Goal: Task Accomplishment & Management: Use online tool/utility

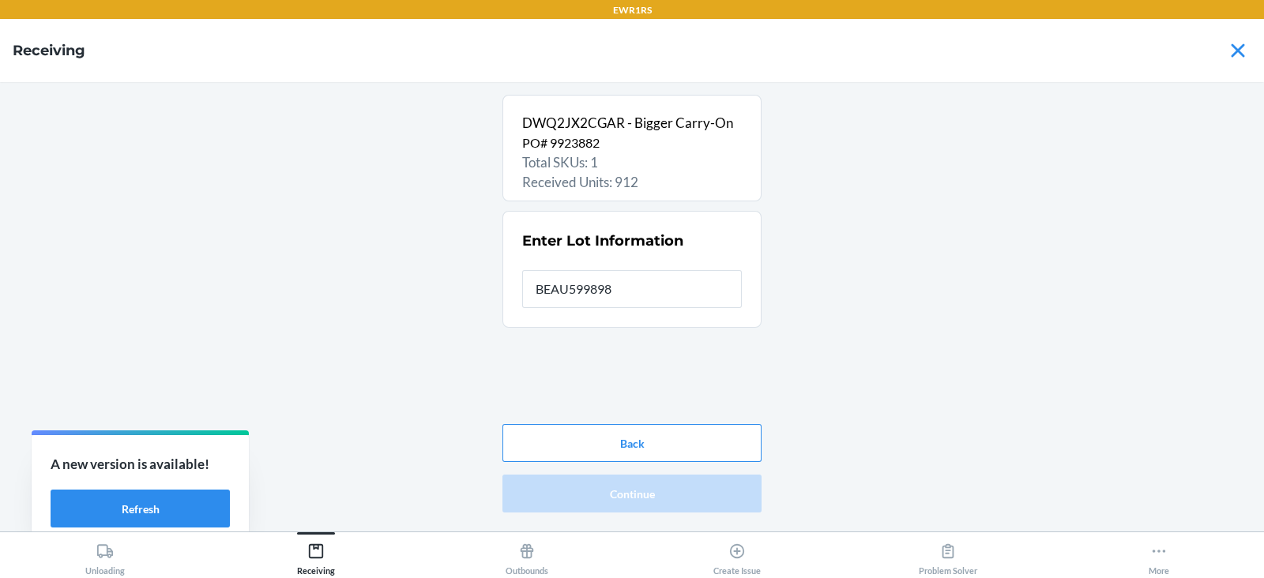
type input "BEAU5998985"
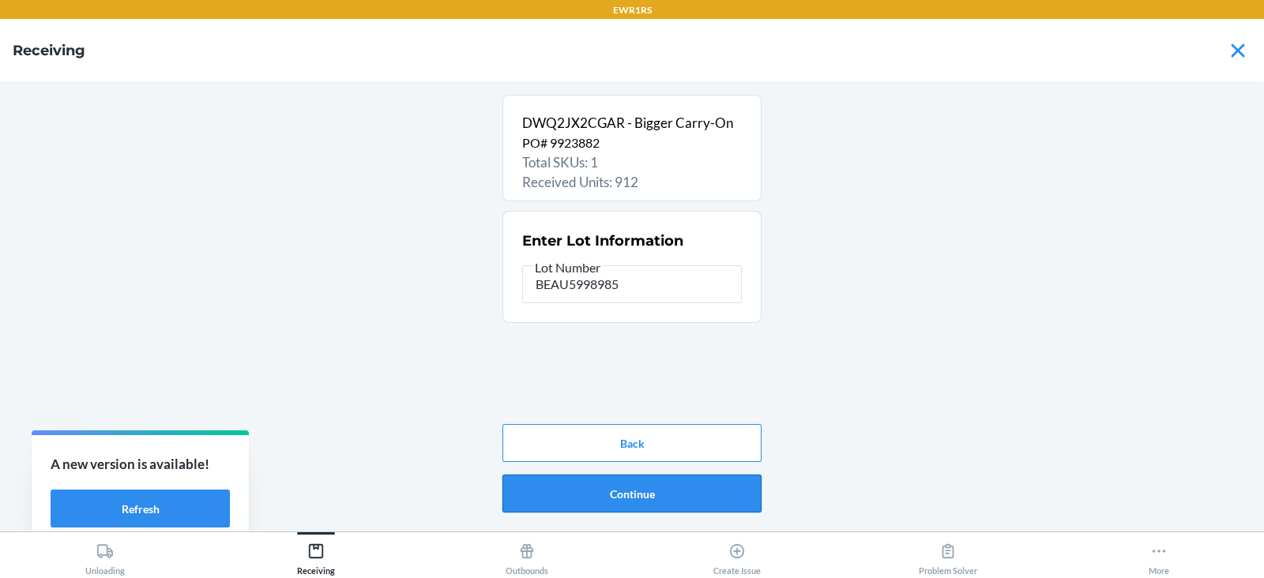
click at [674, 509] on button "Continue" at bounding box center [632, 494] width 259 height 38
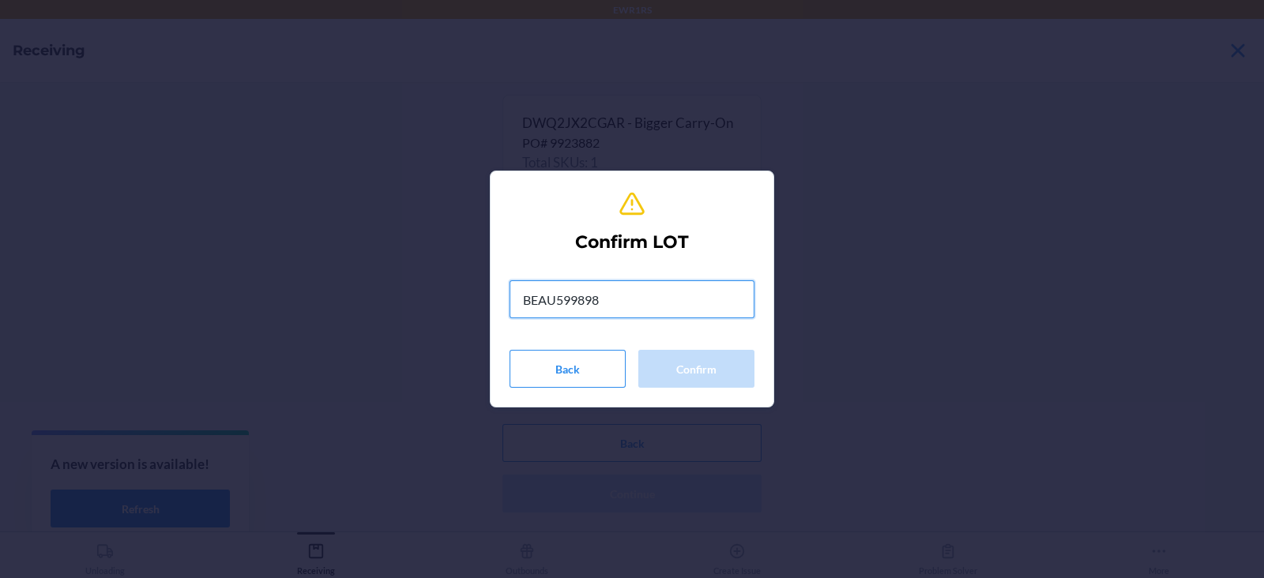
type input "BEAU5998985"
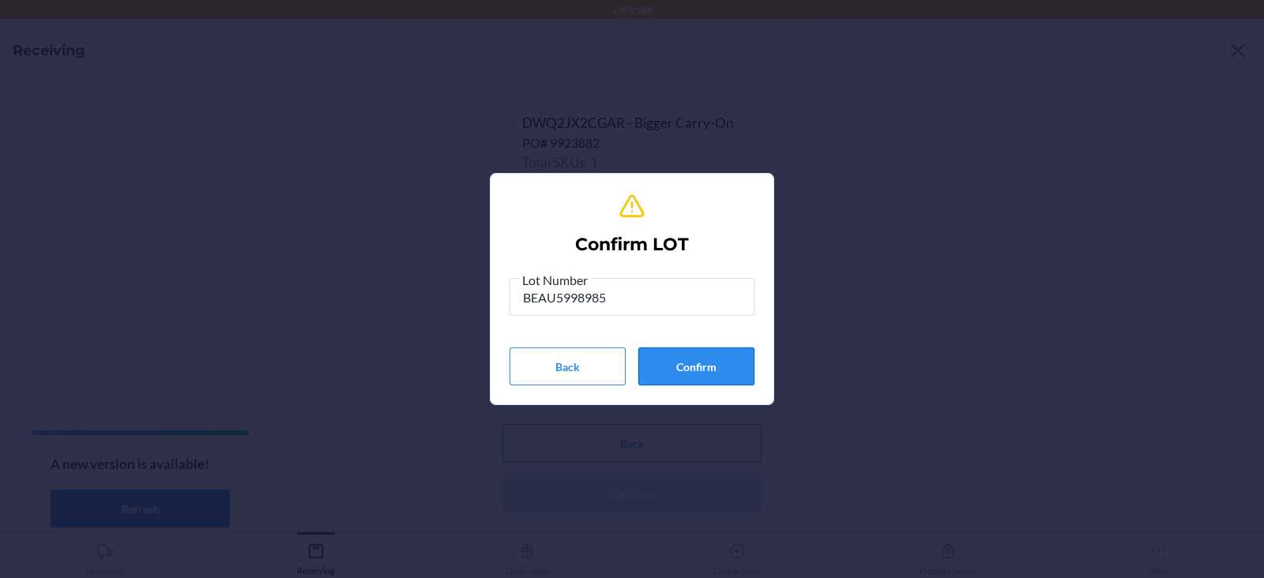
click at [677, 379] on button "Confirm" at bounding box center [696, 367] width 116 height 38
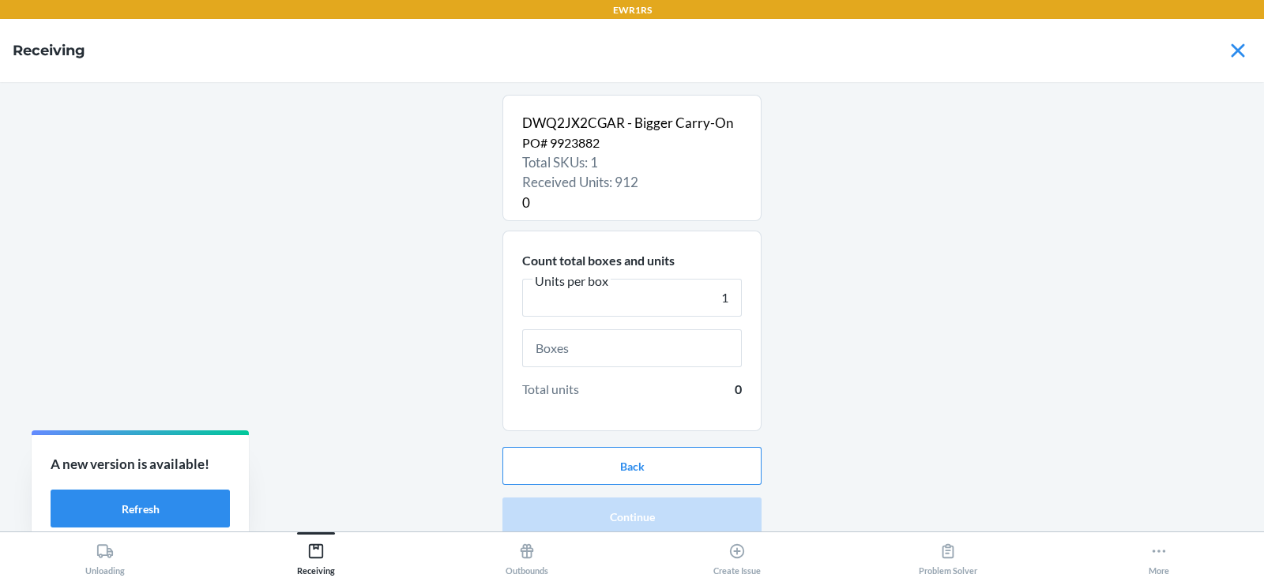
type input "1"
click at [641, 349] on input "text" at bounding box center [632, 349] width 220 height 38
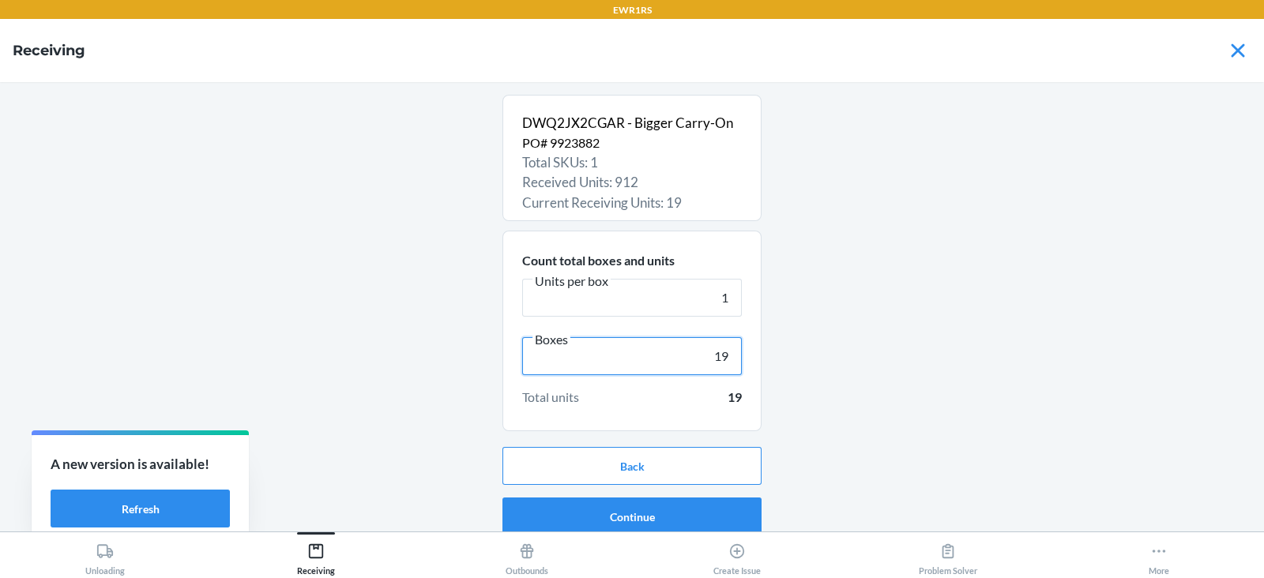
type input "19"
click at [635, 509] on button "Continue" at bounding box center [632, 517] width 259 height 38
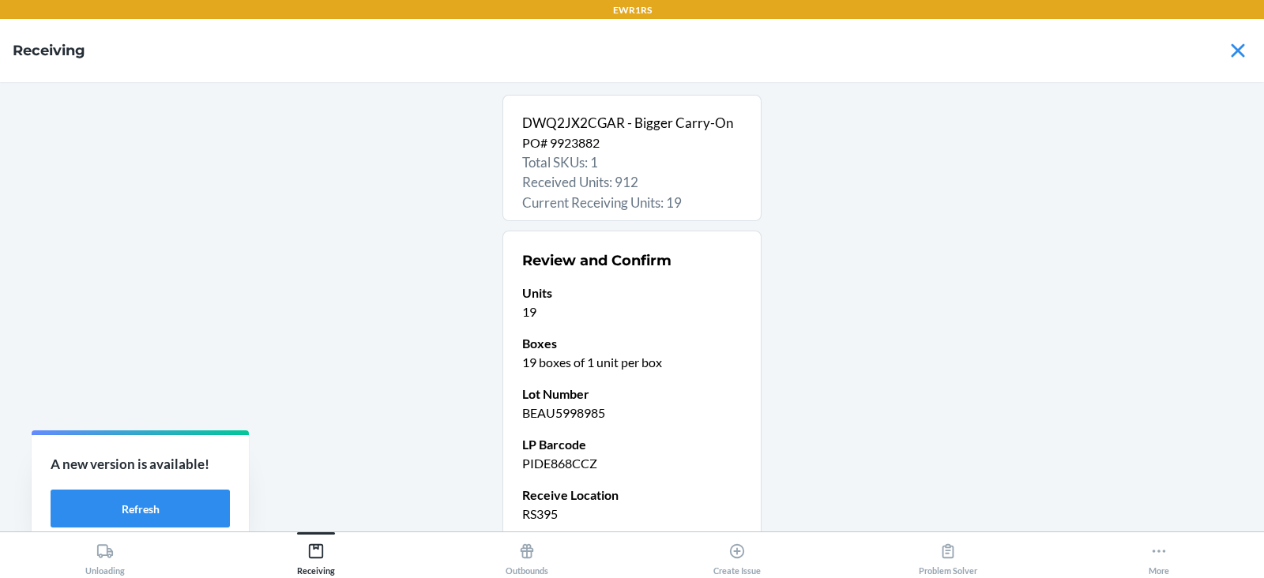
scroll to position [134, 0]
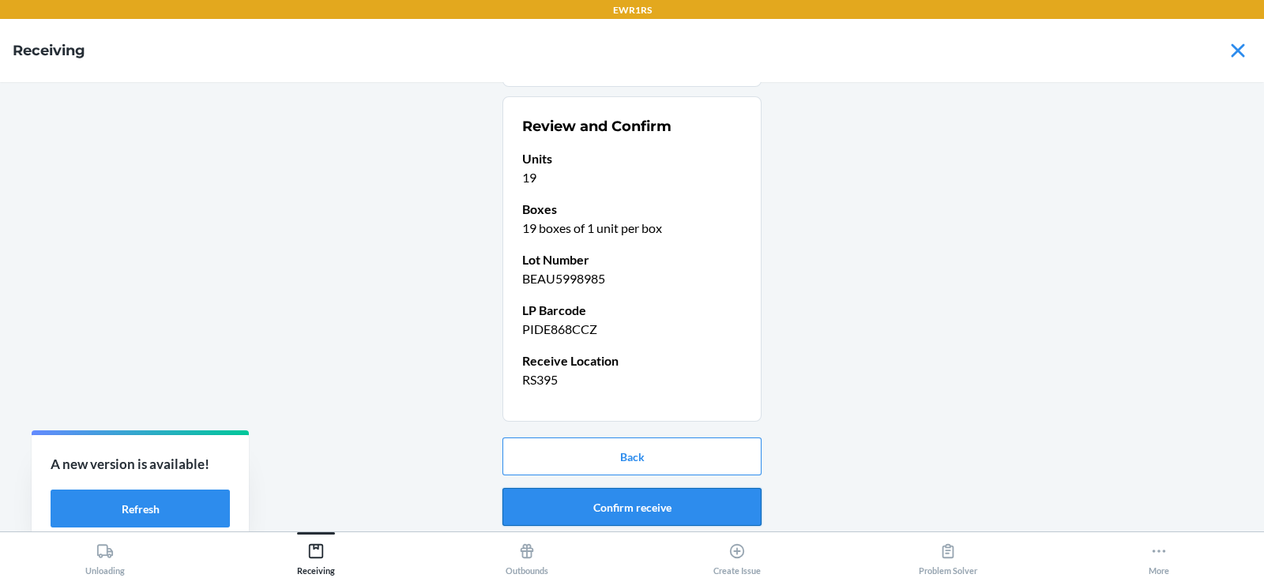
click at [610, 506] on button "Confirm receive" at bounding box center [632, 507] width 259 height 38
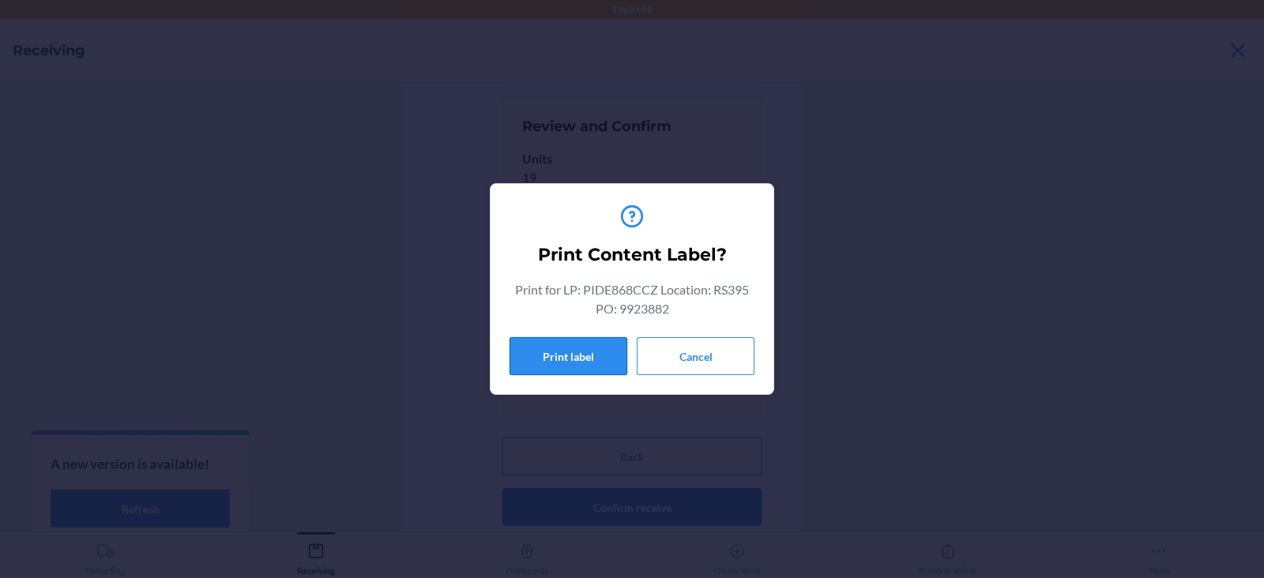
click at [566, 361] on button "Print label" at bounding box center [569, 356] width 118 height 38
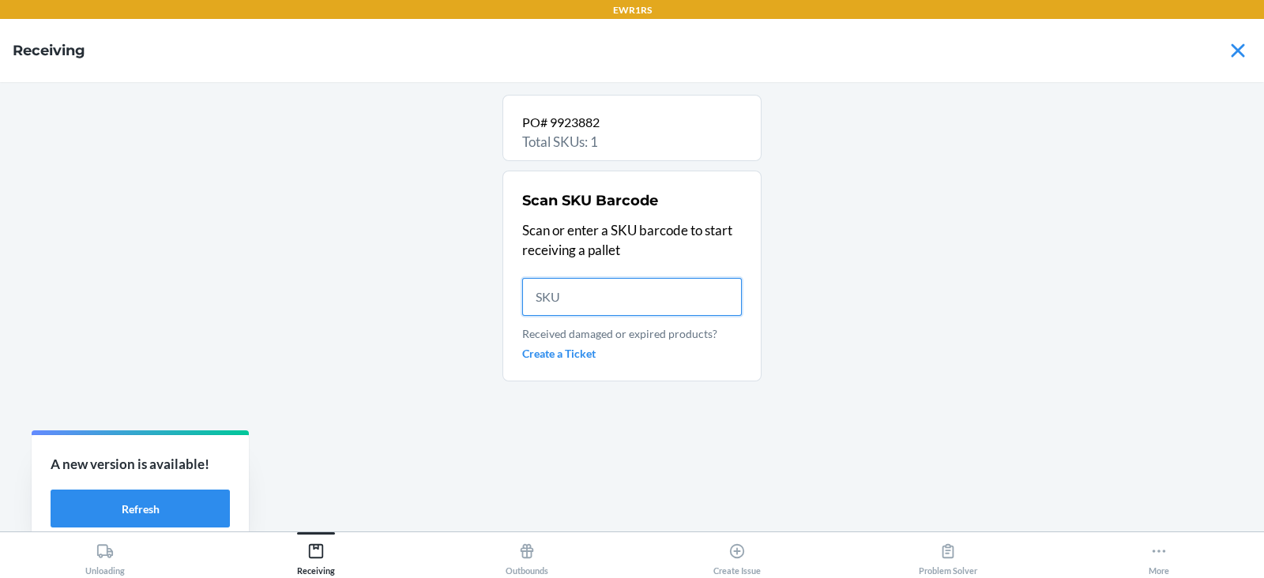
scroll to position [0, 0]
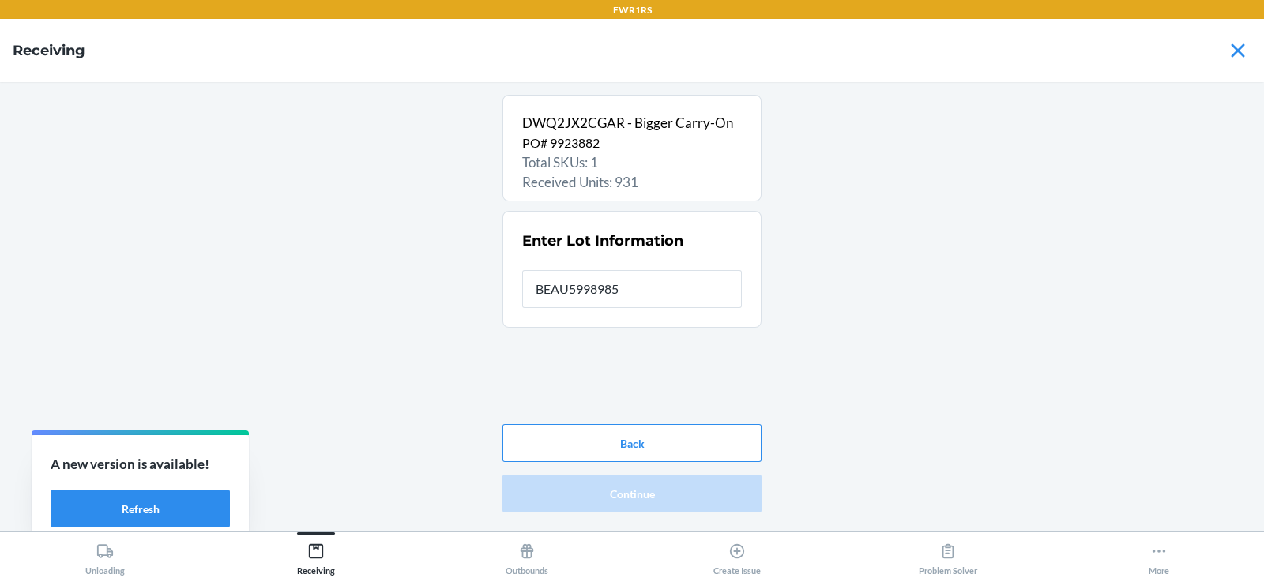
type input "BEAU5998985"
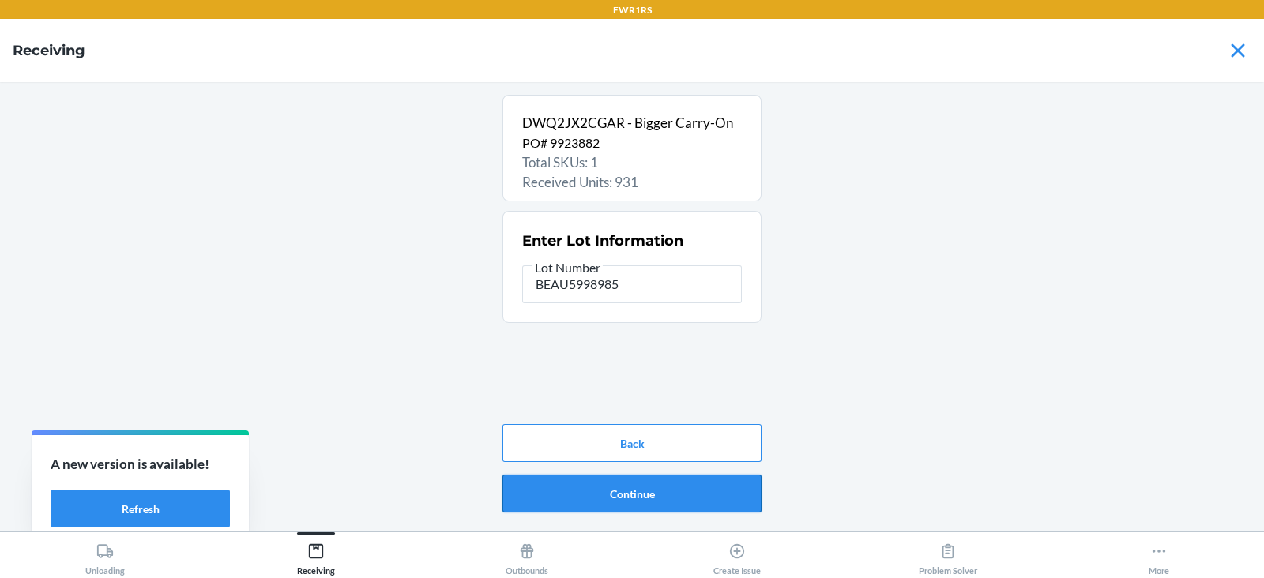
click at [650, 494] on button "Continue" at bounding box center [632, 494] width 259 height 38
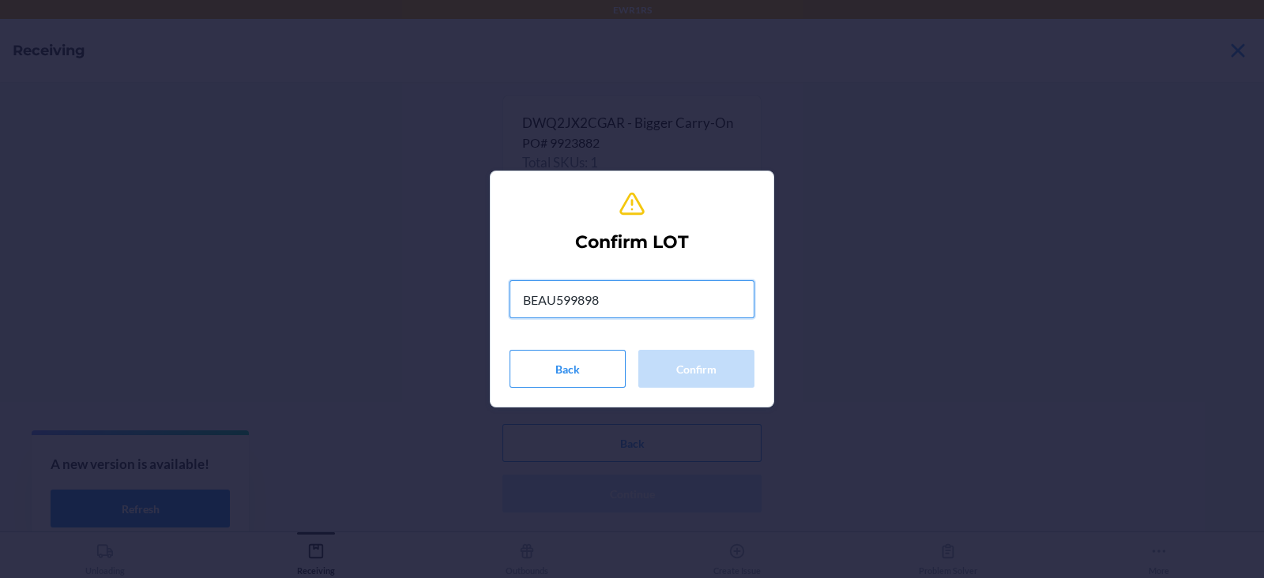
type input "BEAU5998985"
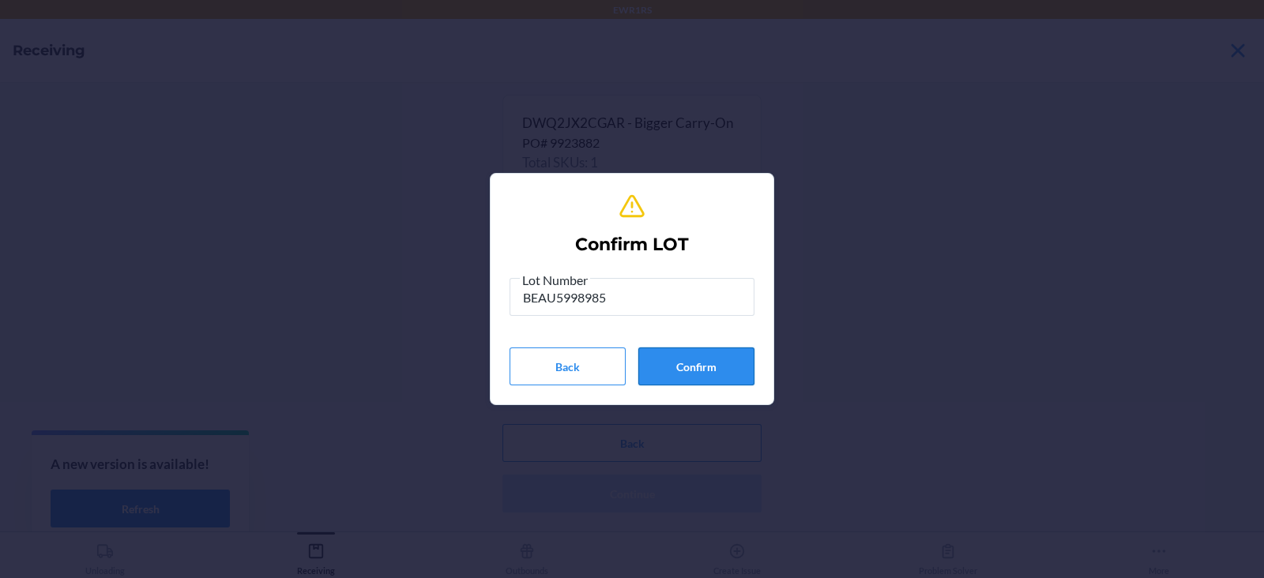
click at [704, 359] on button "Confirm" at bounding box center [696, 367] width 116 height 38
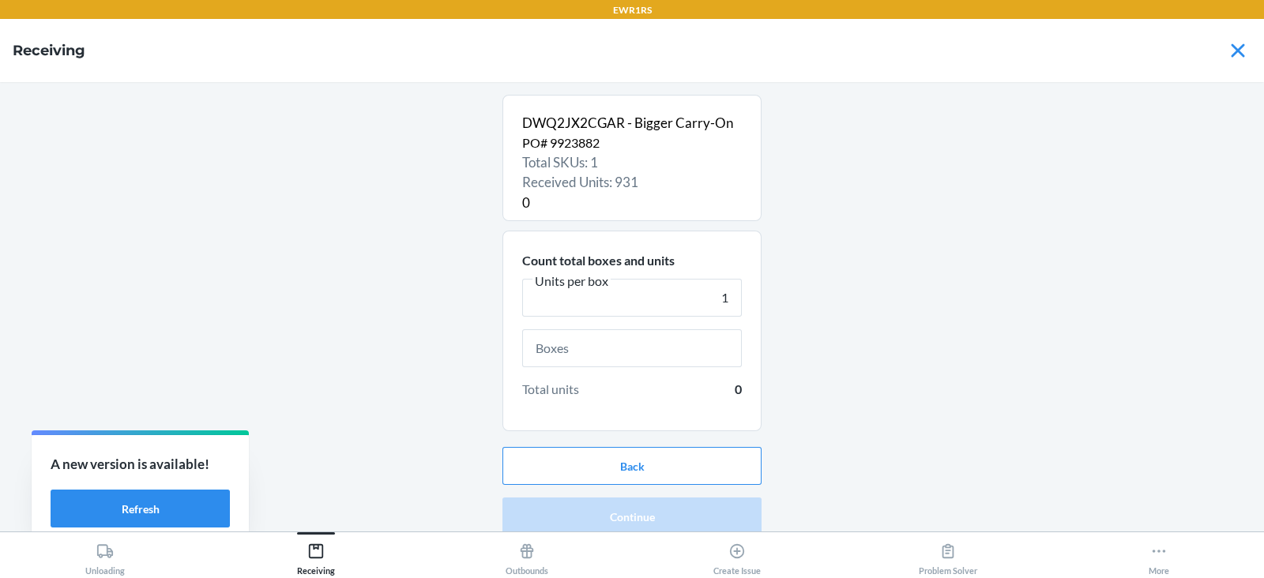
type input "1"
click at [629, 345] on input "text" at bounding box center [632, 349] width 220 height 38
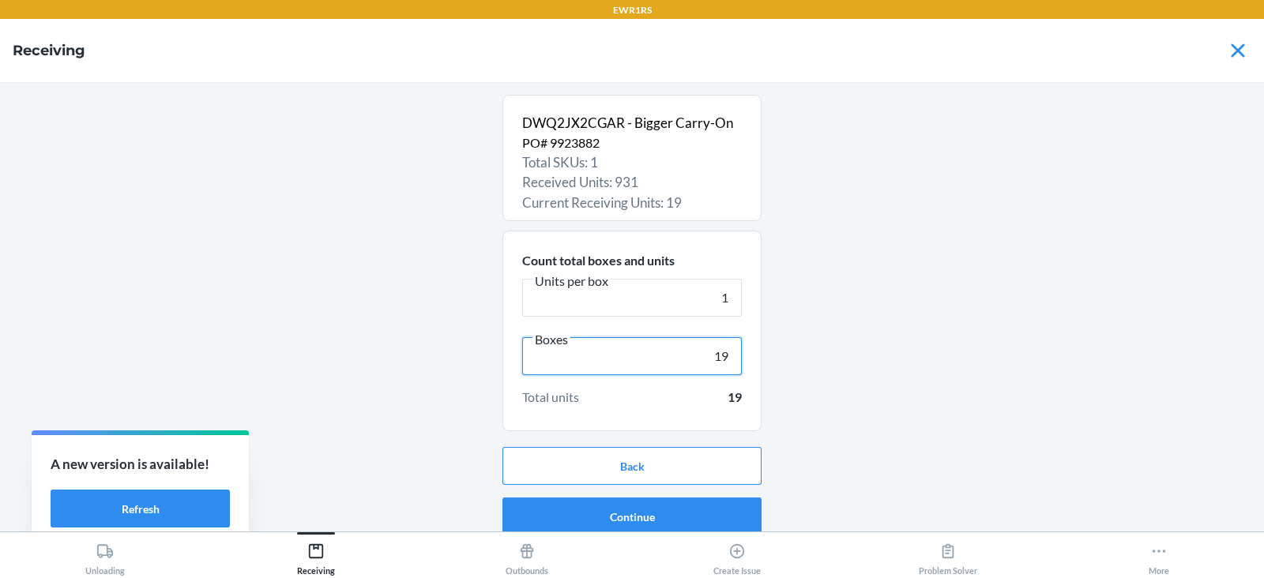
scroll to position [10, 0]
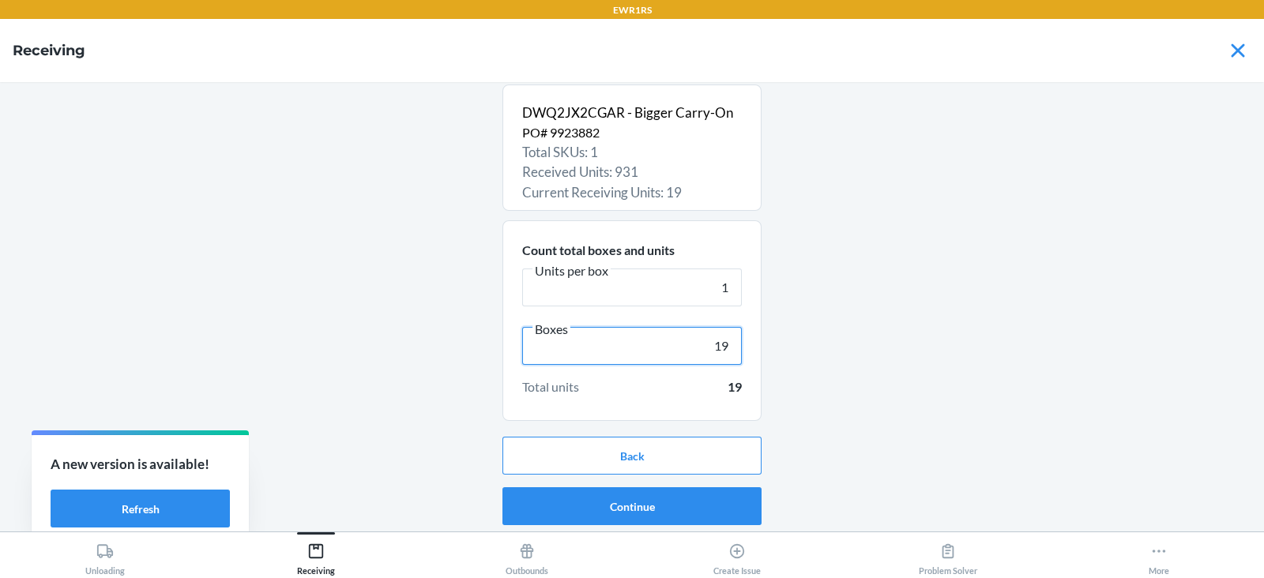
type input "19"
click at [645, 509] on button "Continue" at bounding box center [632, 507] width 259 height 38
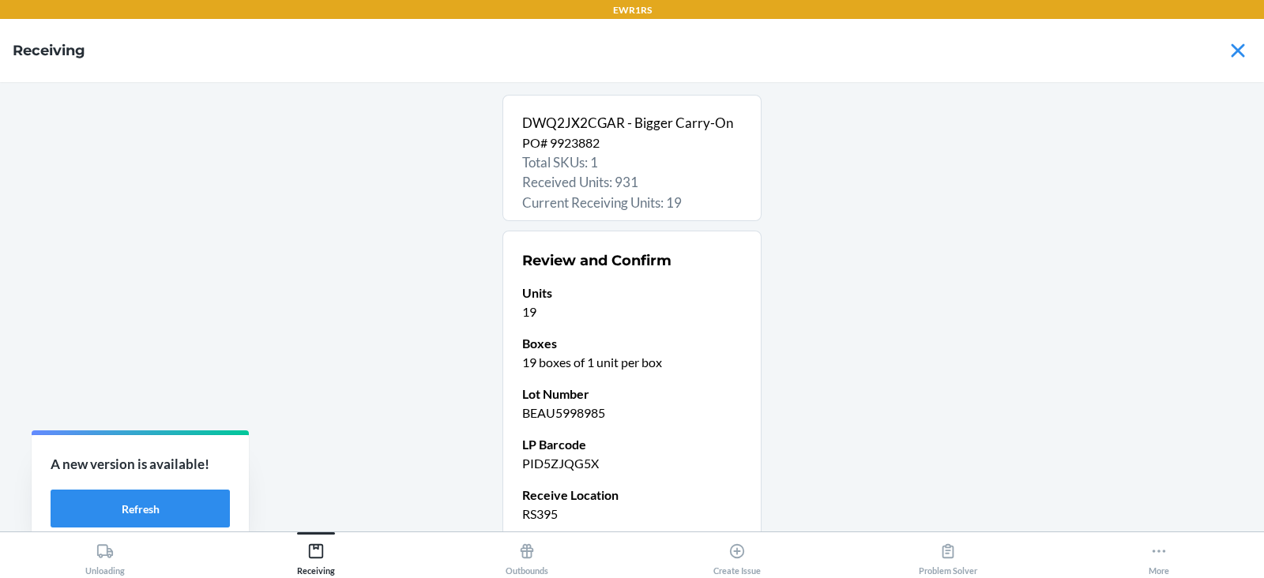
scroll to position [134, 0]
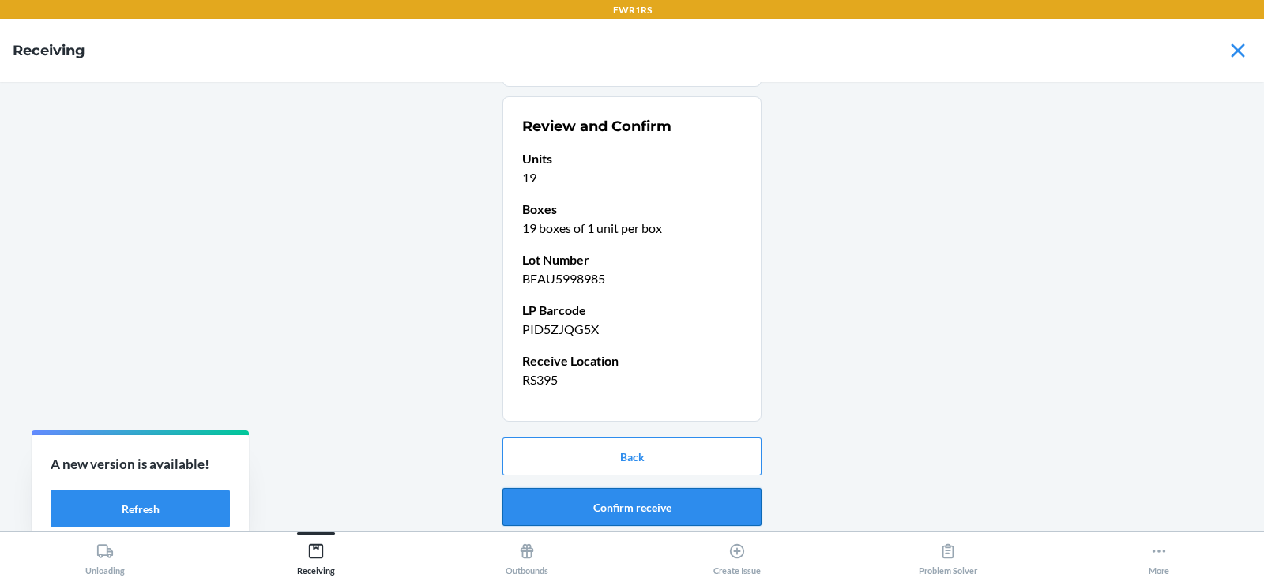
click at [623, 510] on button "Confirm receive" at bounding box center [632, 507] width 259 height 38
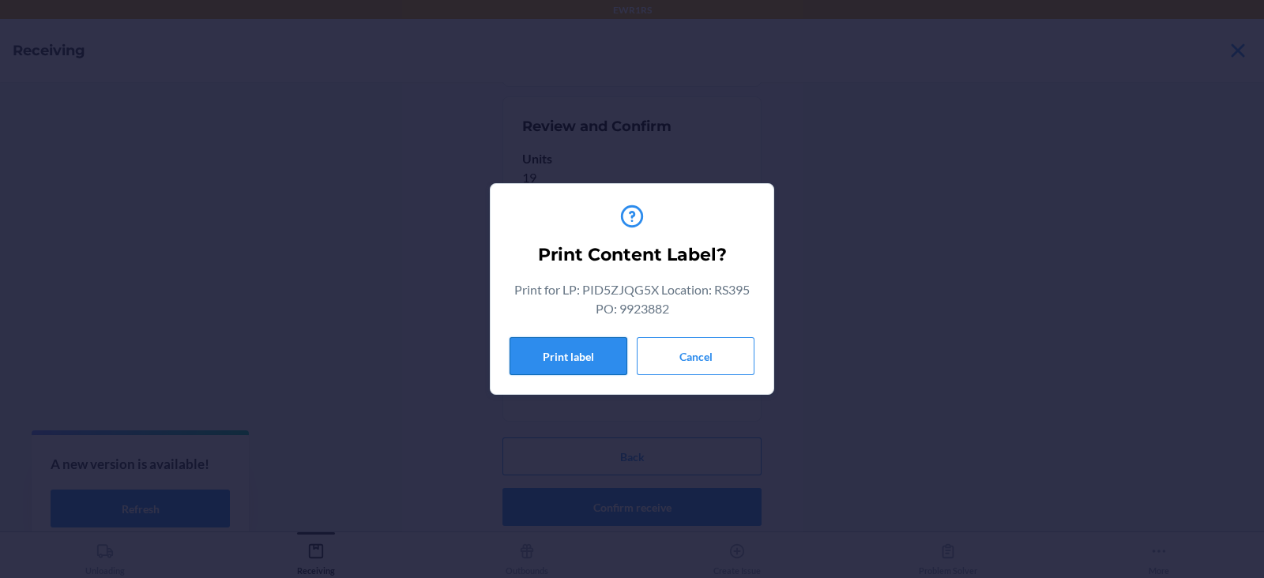
click at [549, 367] on button "Print label" at bounding box center [569, 356] width 118 height 38
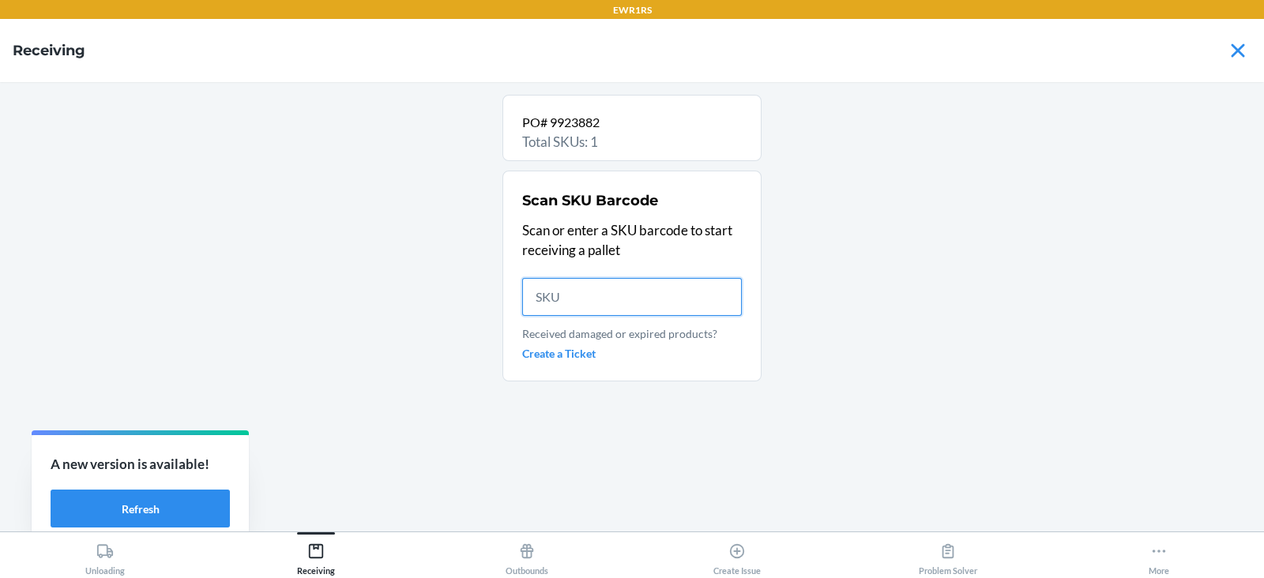
scroll to position [0, 0]
type input "DWQ2JX2CG"
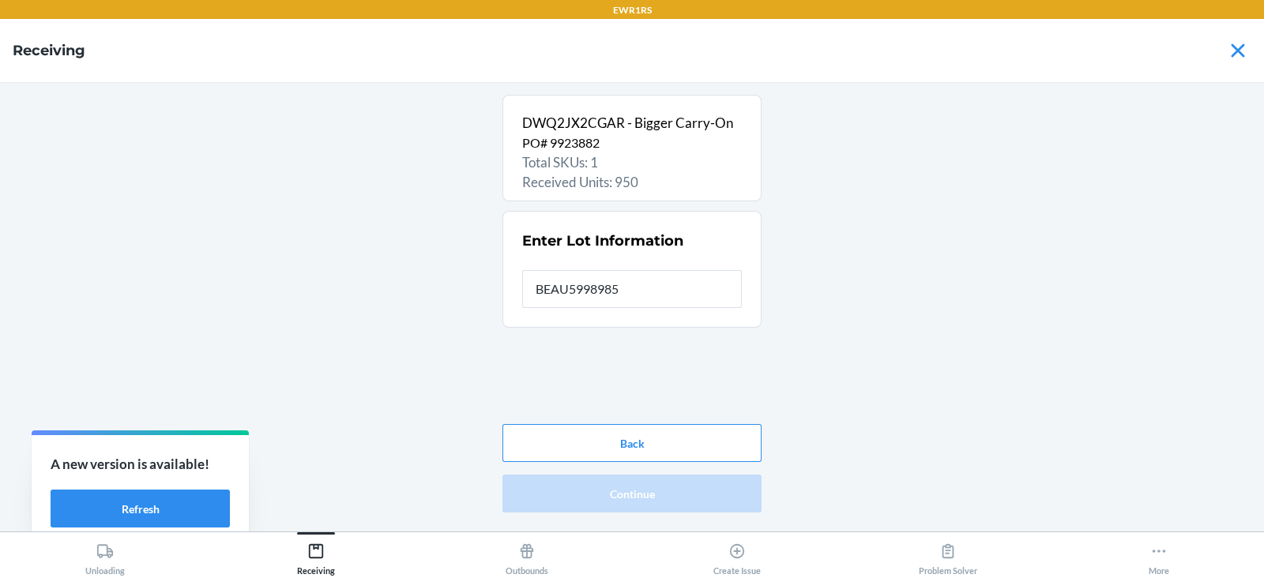
type input "BEAU5998985"
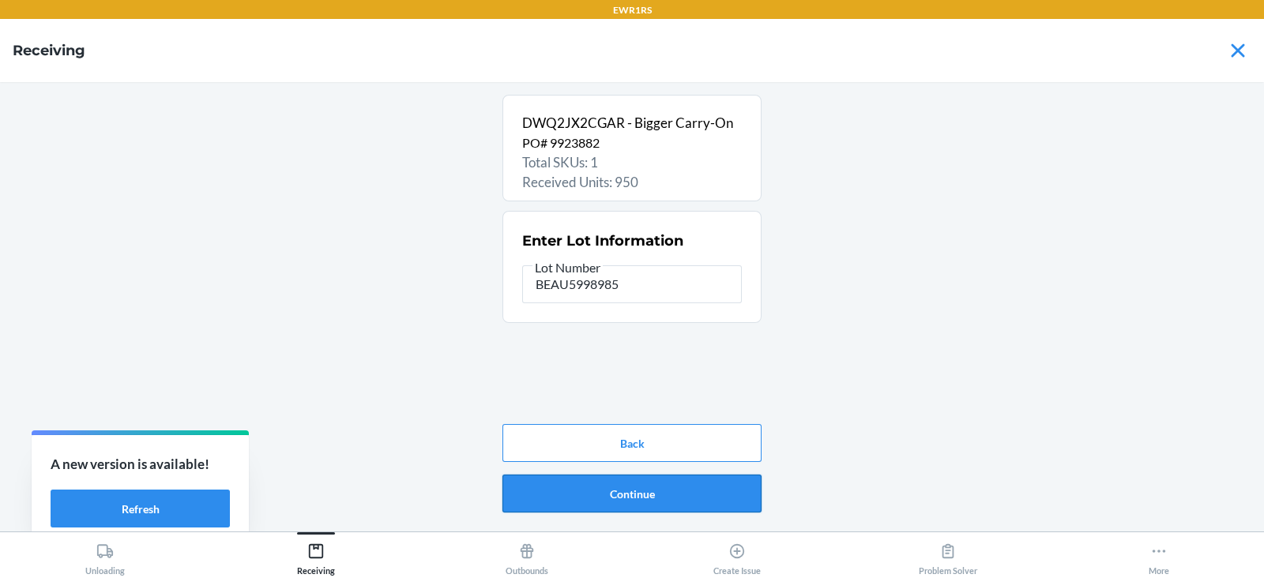
click at [597, 480] on button "Continue" at bounding box center [632, 494] width 259 height 38
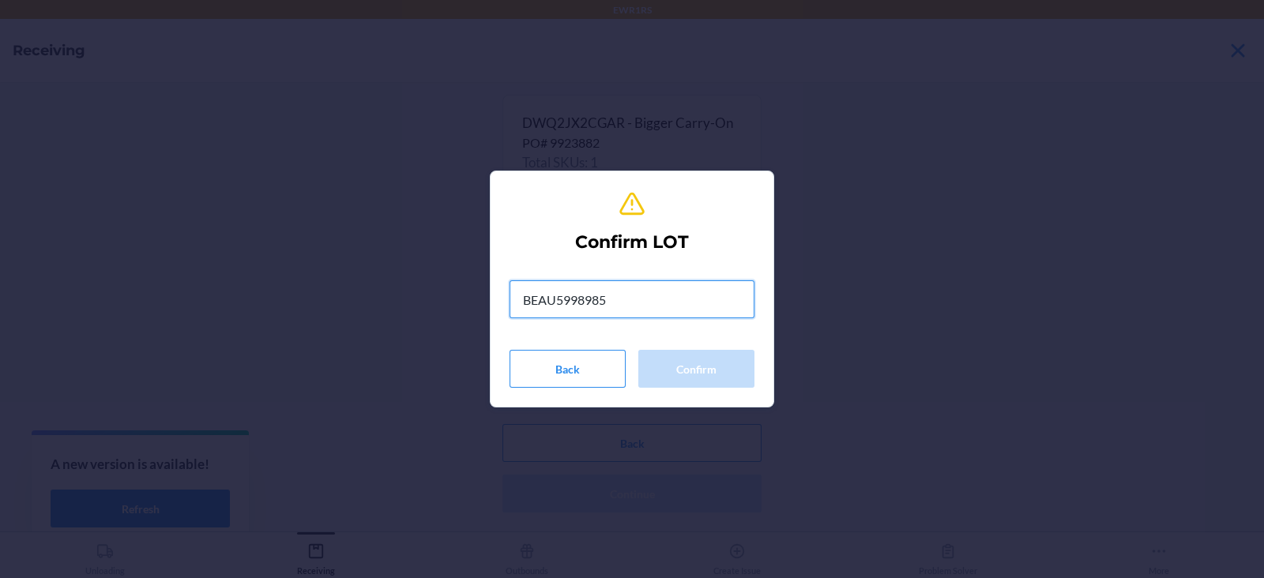
type input "BEAU5998985"
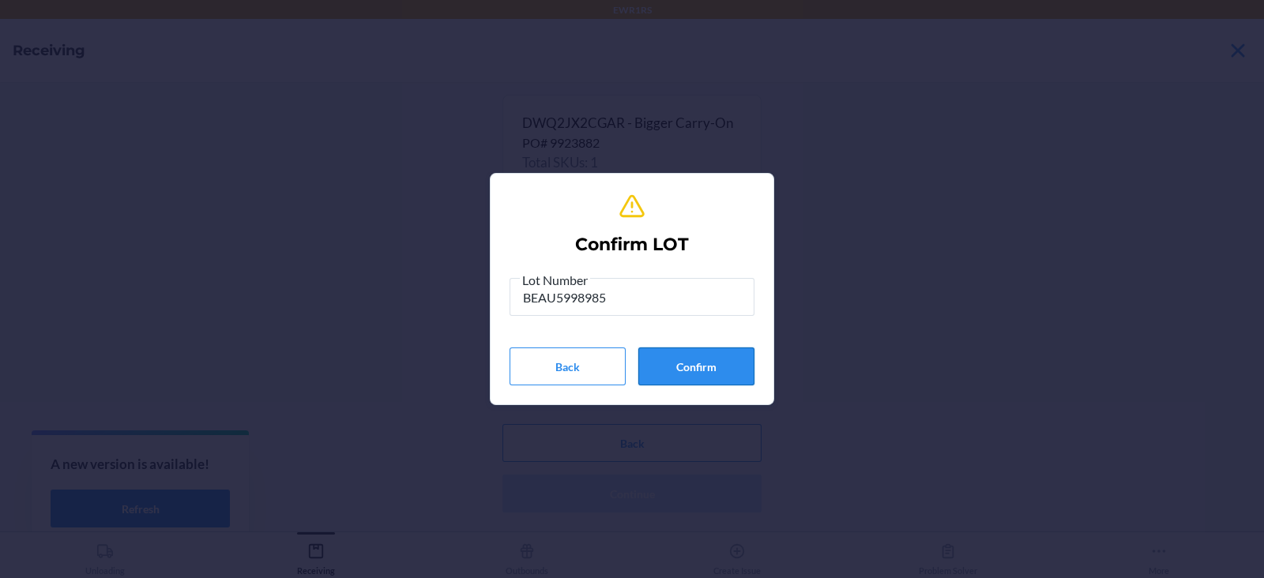
click at [683, 379] on button "Confirm" at bounding box center [696, 367] width 116 height 38
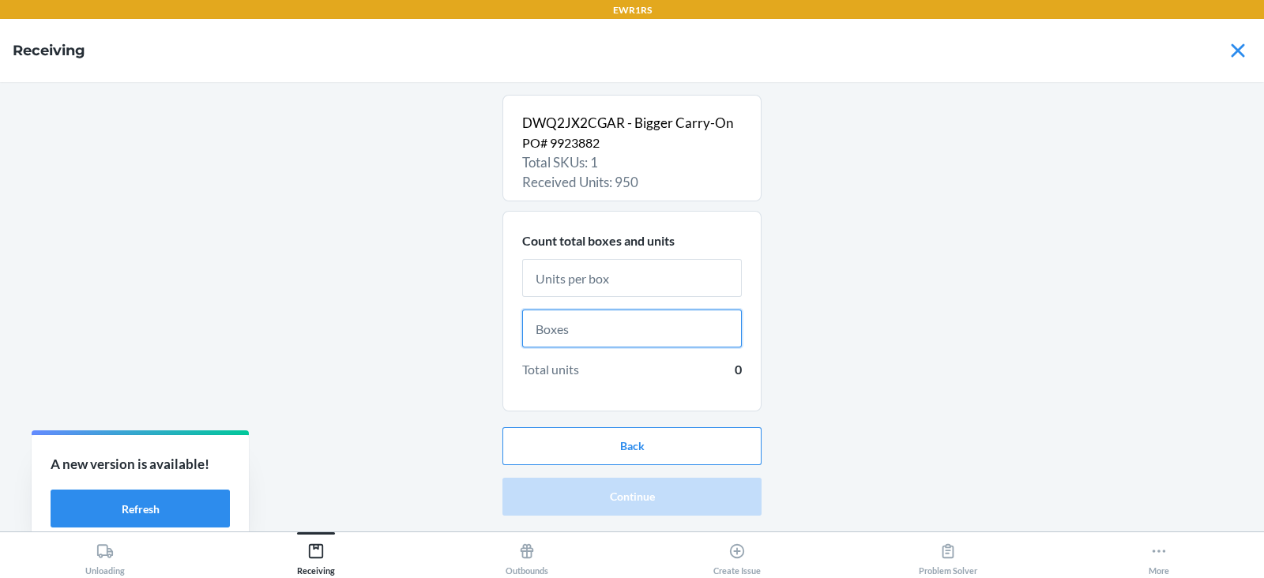
click at [646, 331] on input "text" at bounding box center [632, 329] width 220 height 38
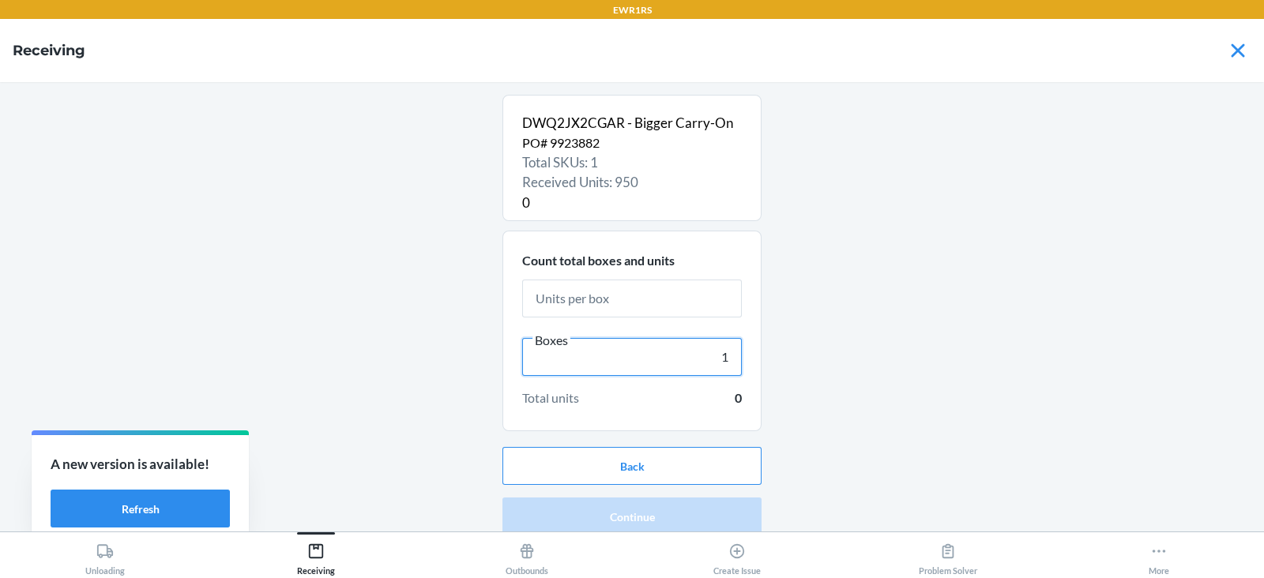
type input "1"
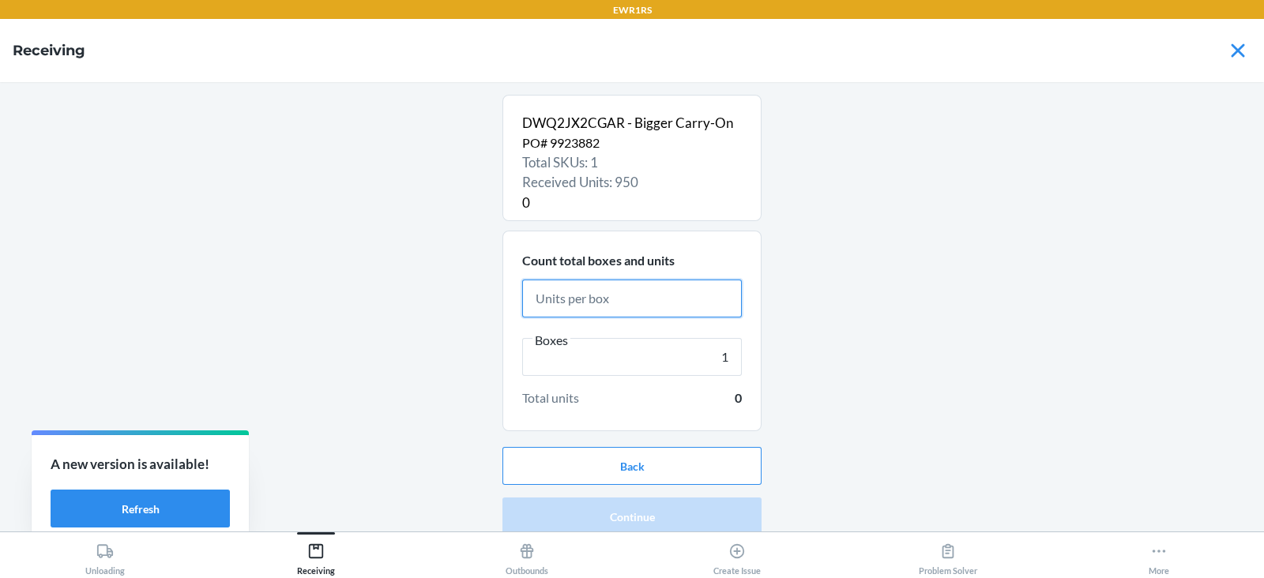
click at [621, 296] on input "text" at bounding box center [632, 299] width 220 height 38
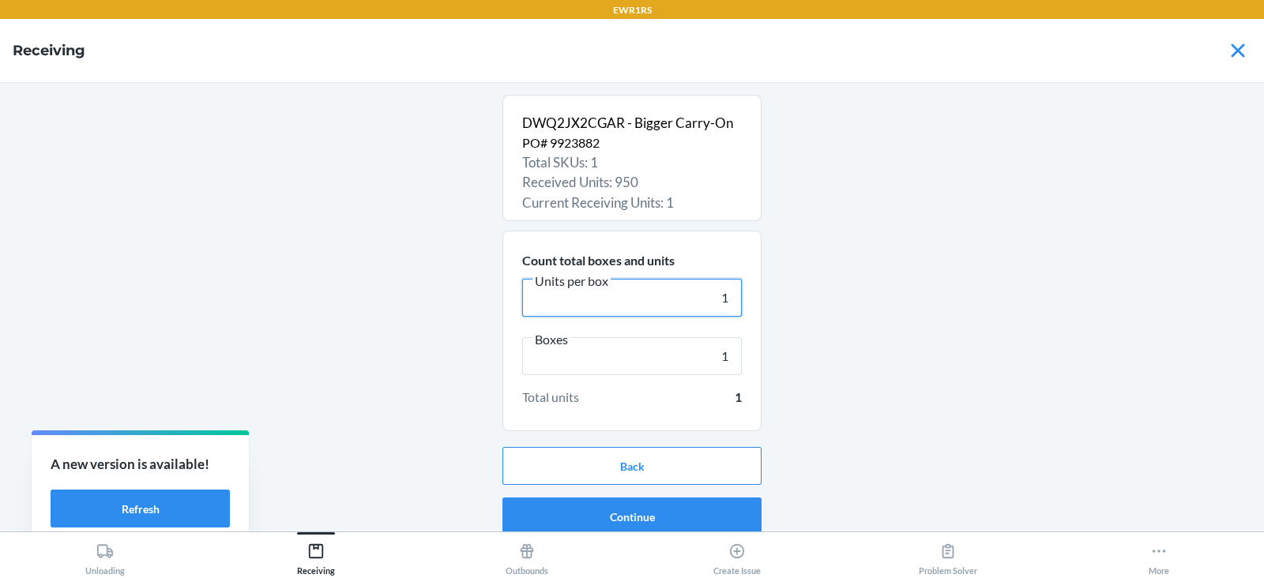
type input "1"
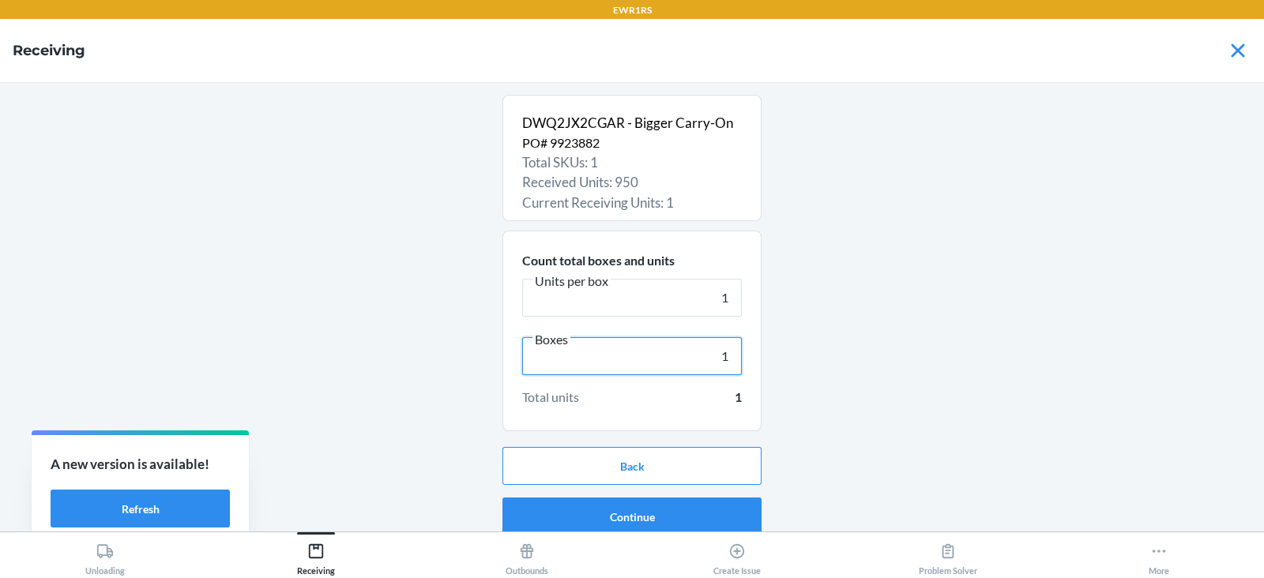
click at [720, 356] on input "1" at bounding box center [632, 356] width 220 height 38
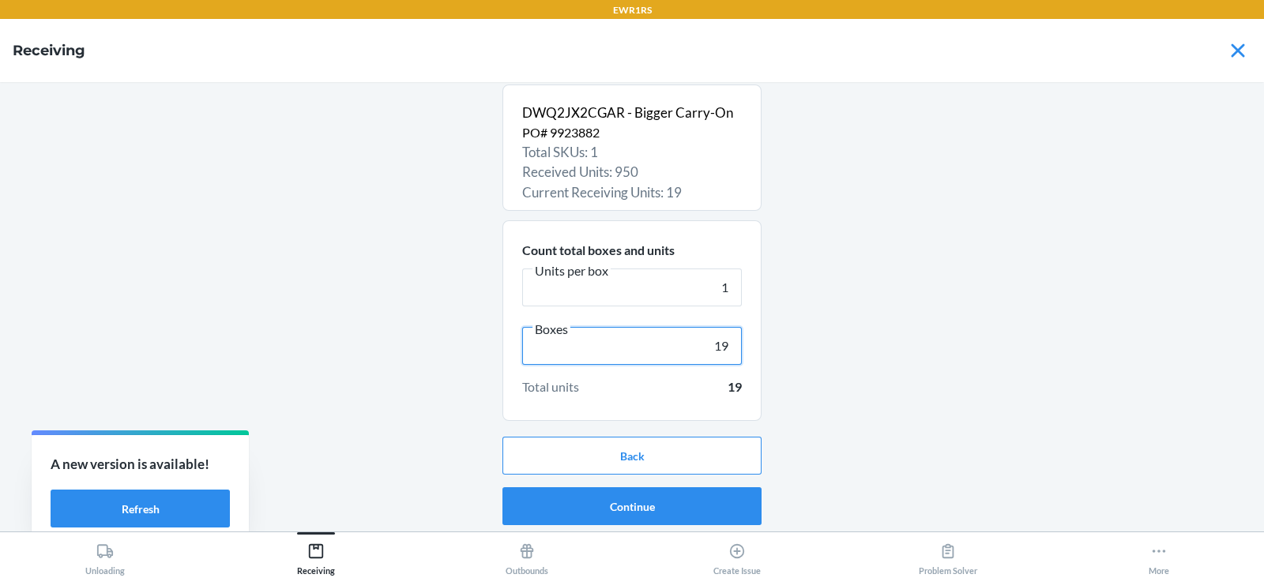
type input "19"
click at [620, 506] on button "Continue" at bounding box center [632, 507] width 259 height 38
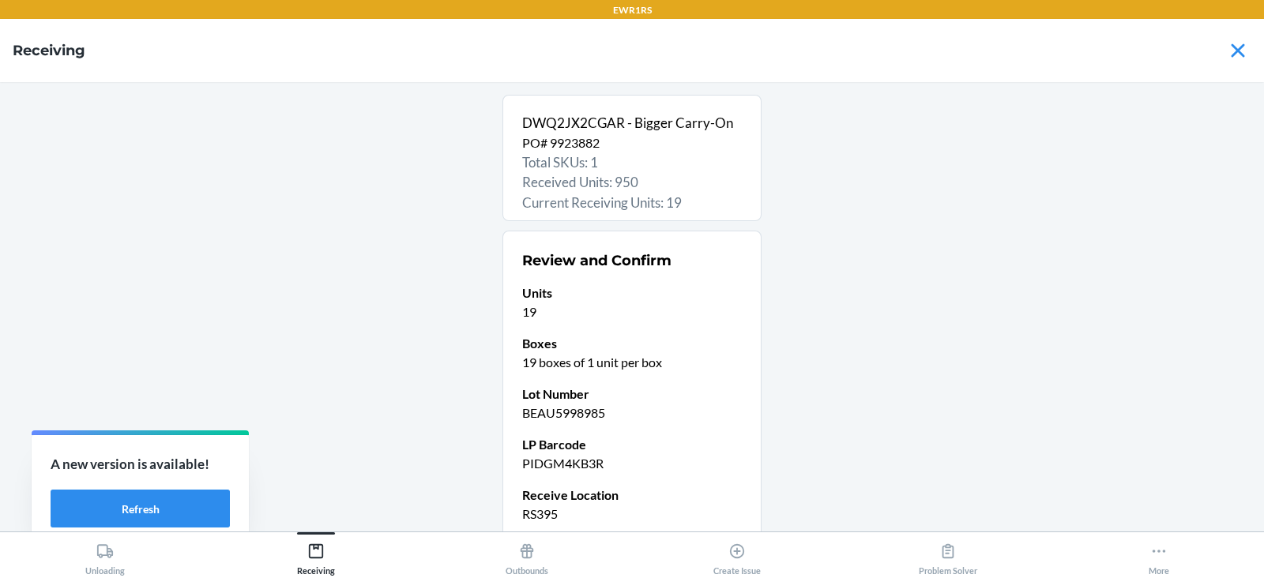
scroll to position [134, 0]
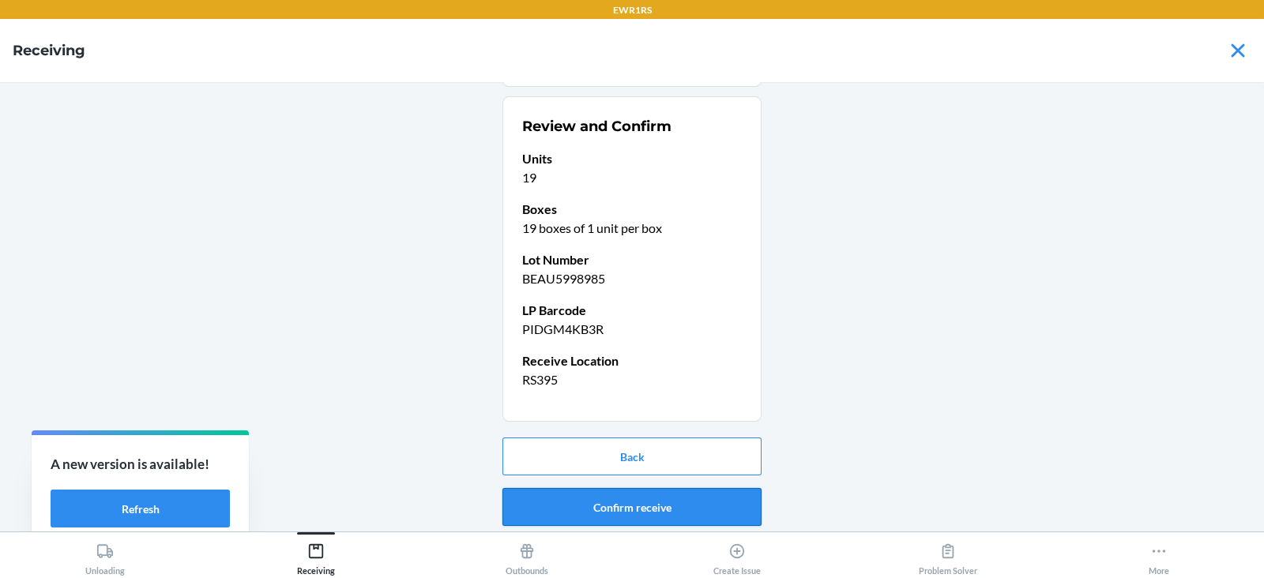
click at [642, 506] on button "Confirm receive" at bounding box center [632, 507] width 259 height 38
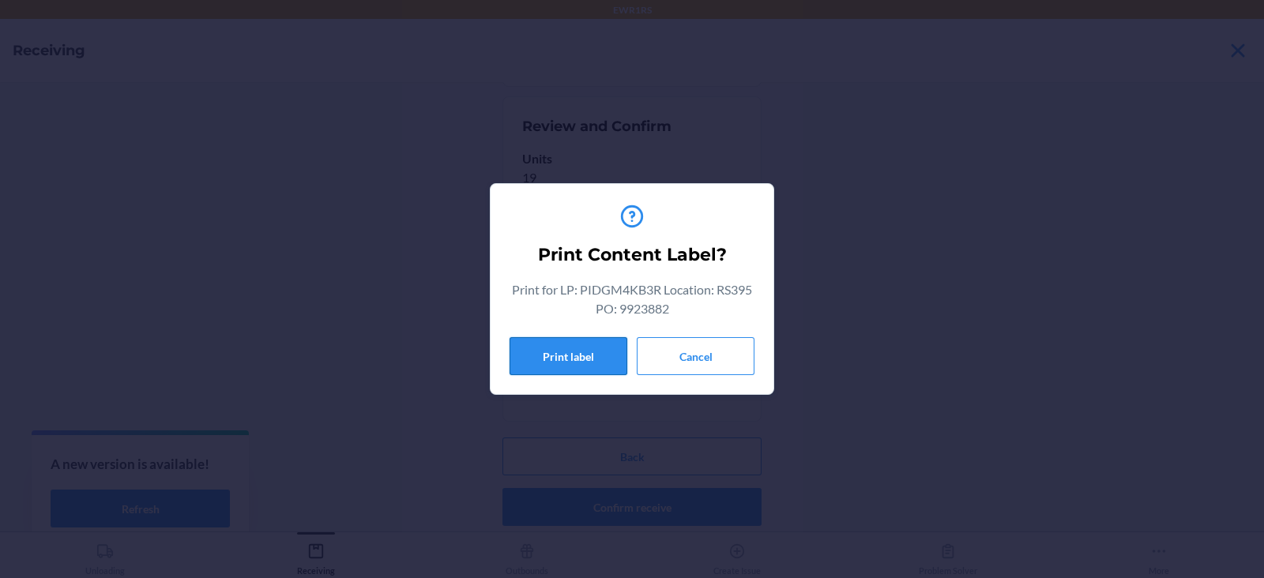
click at [544, 356] on button "Print label" at bounding box center [569, 356] width 118 height 38
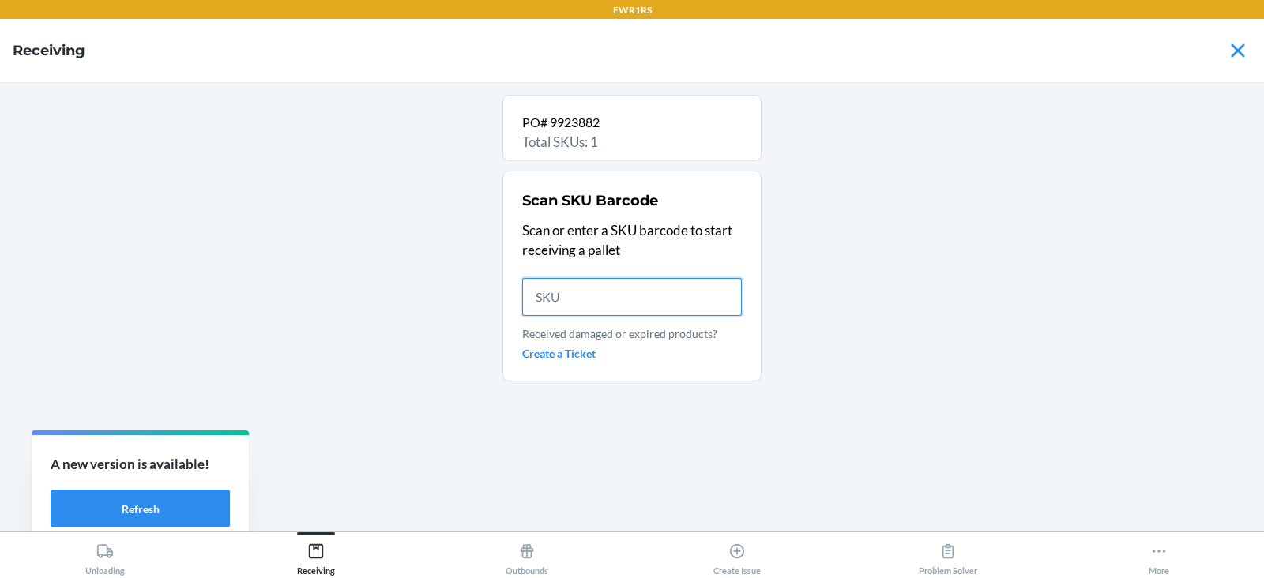
scroll to position [0, 0]
type input "DWQ2JX2CG"
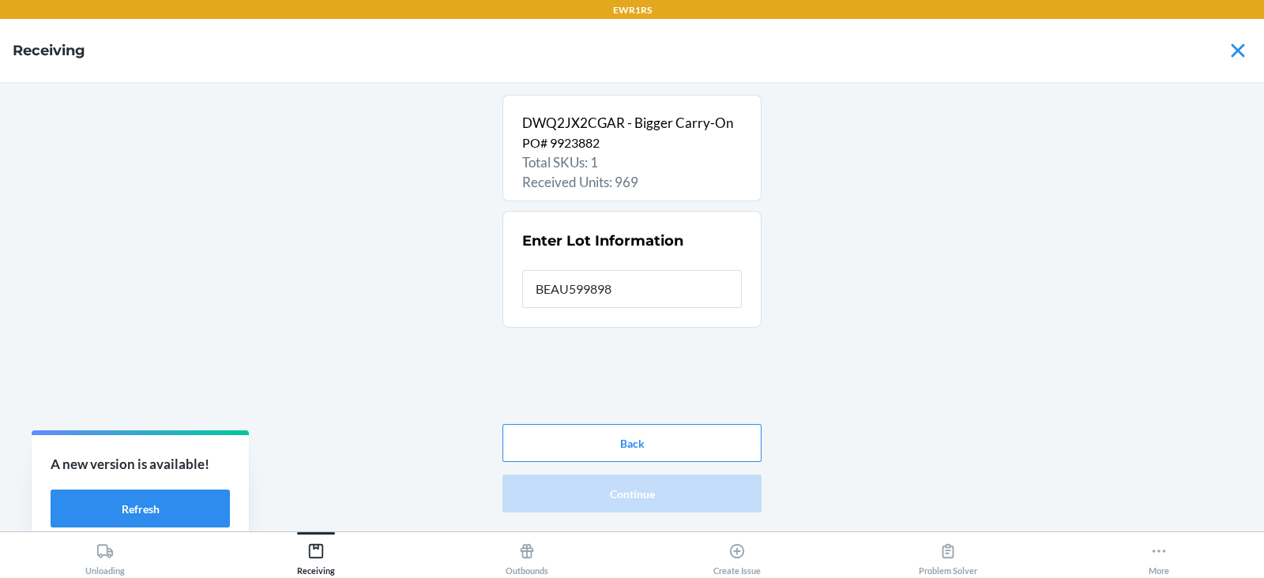
type input "BEAU5998985"
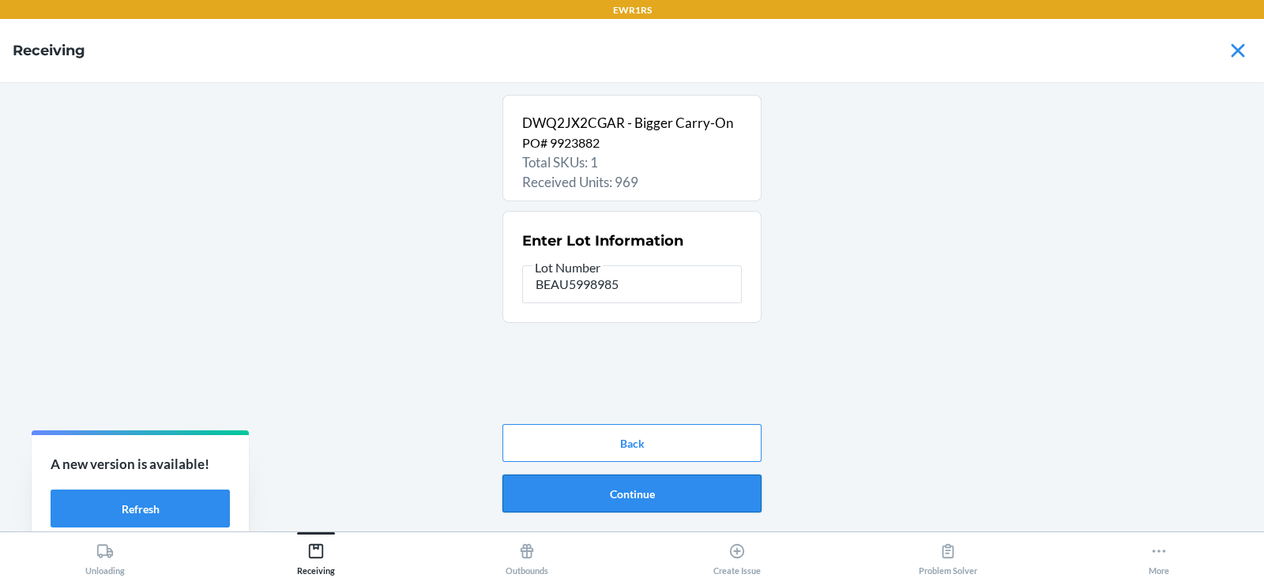
click at [644, 487] on button "Continue" at bounding box center [632, 494] width 259 height 38
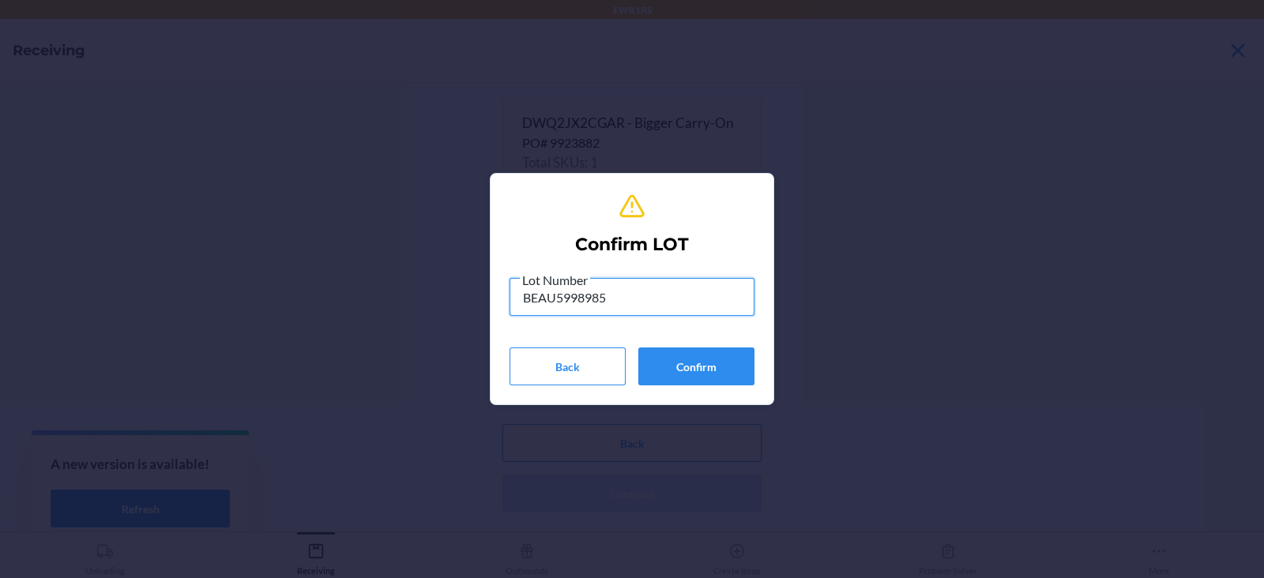
type input "BEAU5998985"
click at [711, 367] on button "Confirm" at bounding box center [696, 367] width 116 height 38
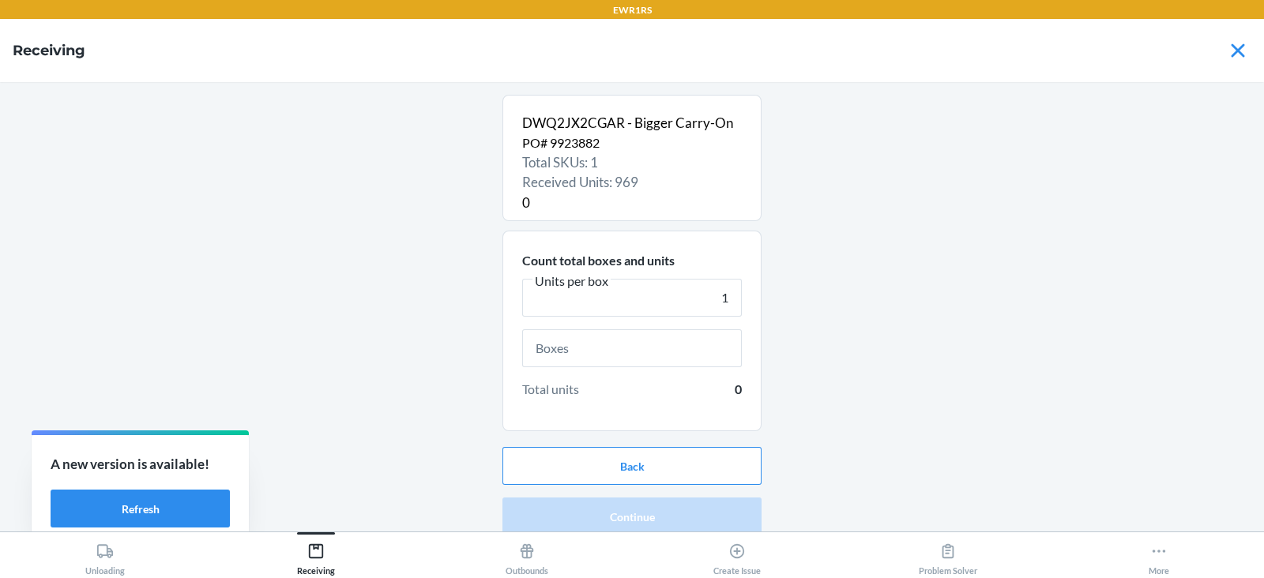
type input "1"
click at [614, 344] on input "text" at bounding box center [632, 349] width 220 height 38
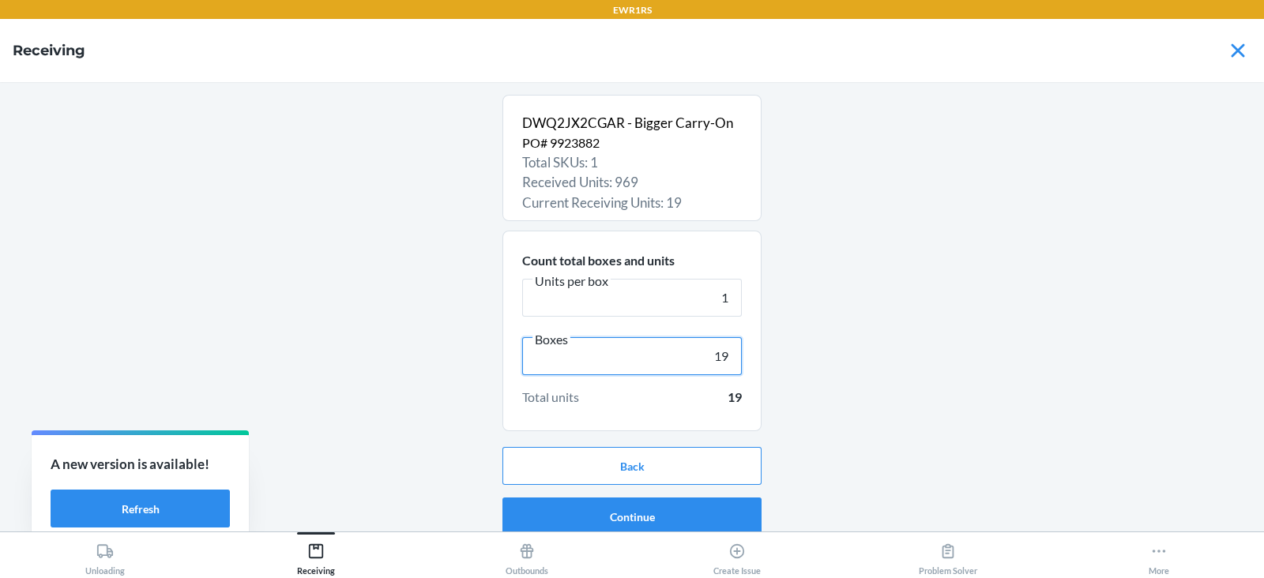
scroll to position [10, 0]
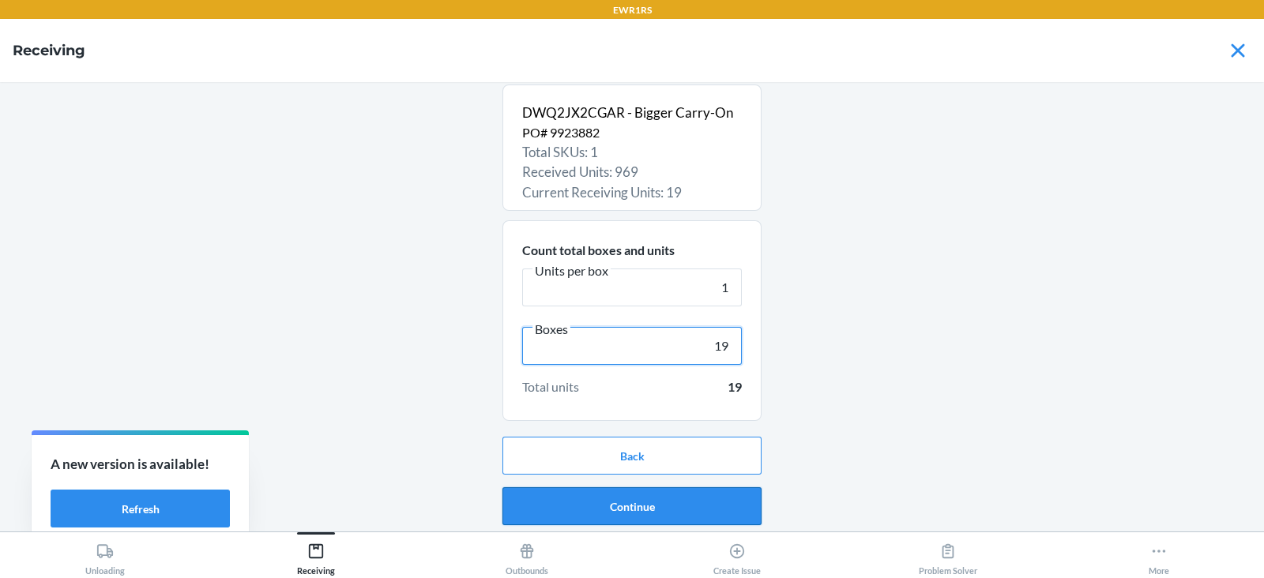
type input "19"
click at [635, 507] on button "Continue" at bounding box center [632, 507] width 259 height 38
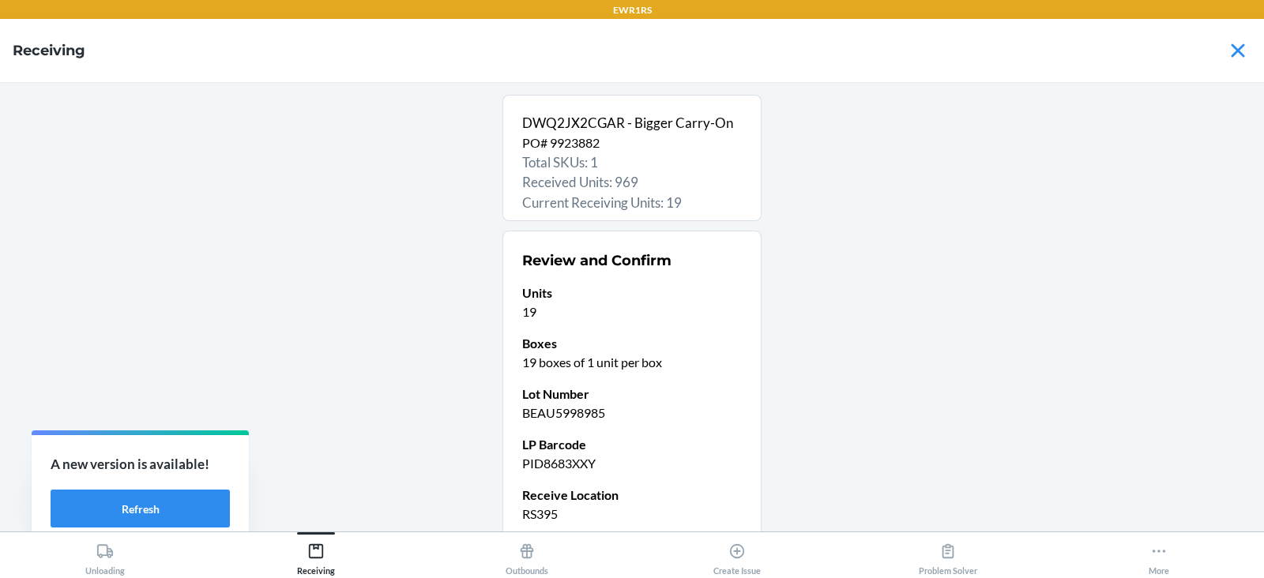
scroll to position [134, 0]
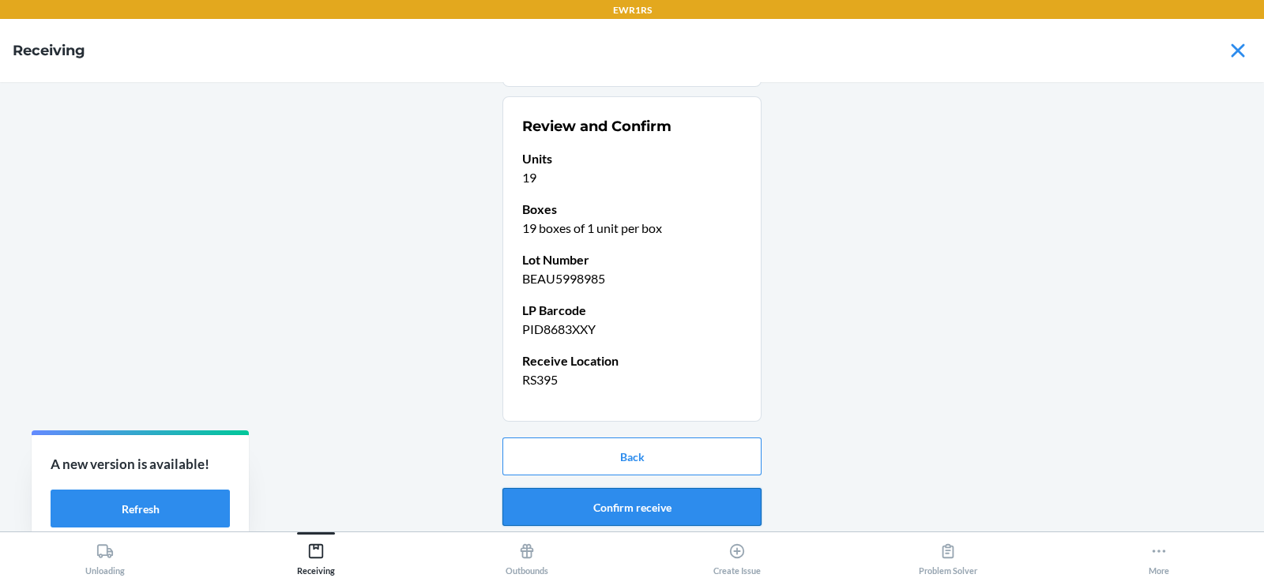
click at [589, 518] on button "Confirm receive" at bounding box center [632, 507] width 259 height 38
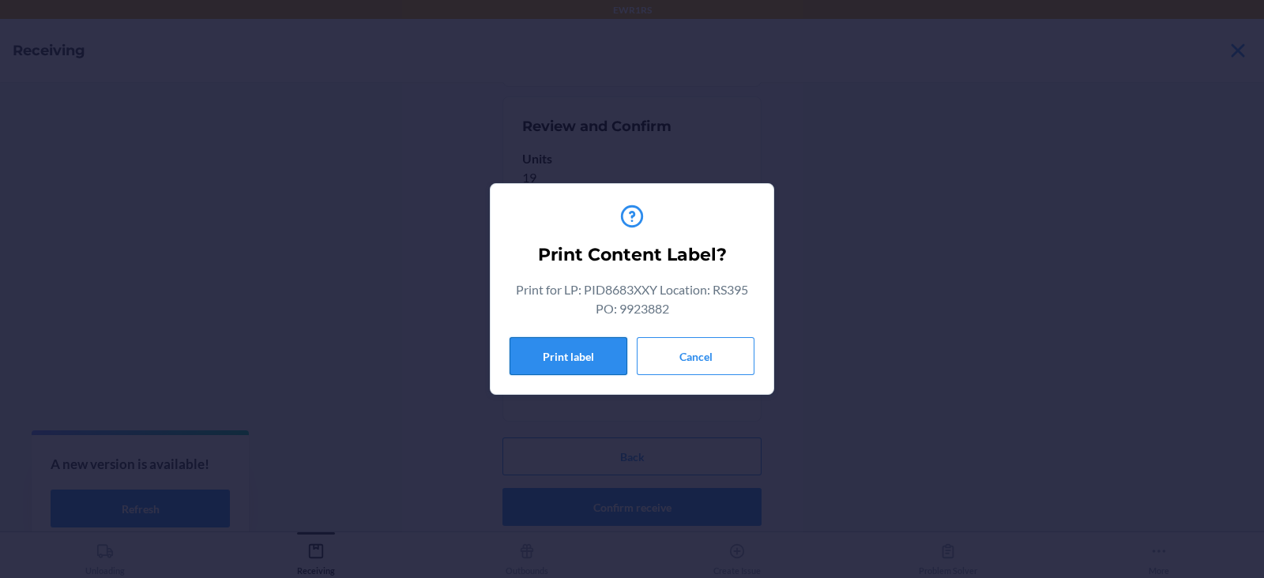
click at [565, 361] on button "Print label" at bounding box center [569, 356] width 118 height 38
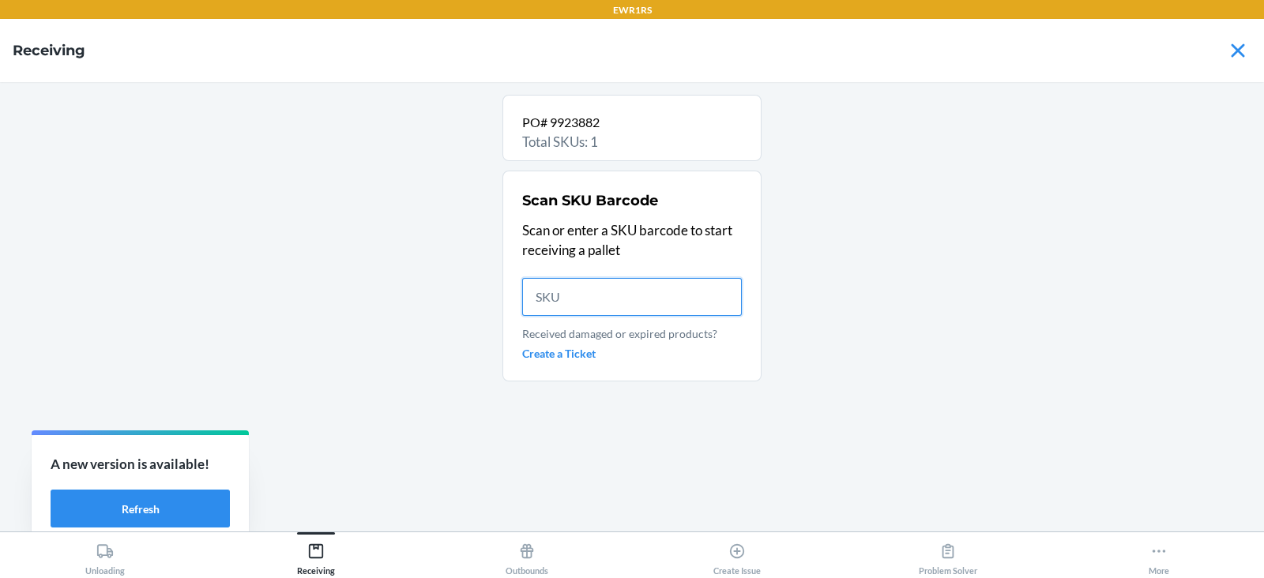
scroll to position [0, 0]
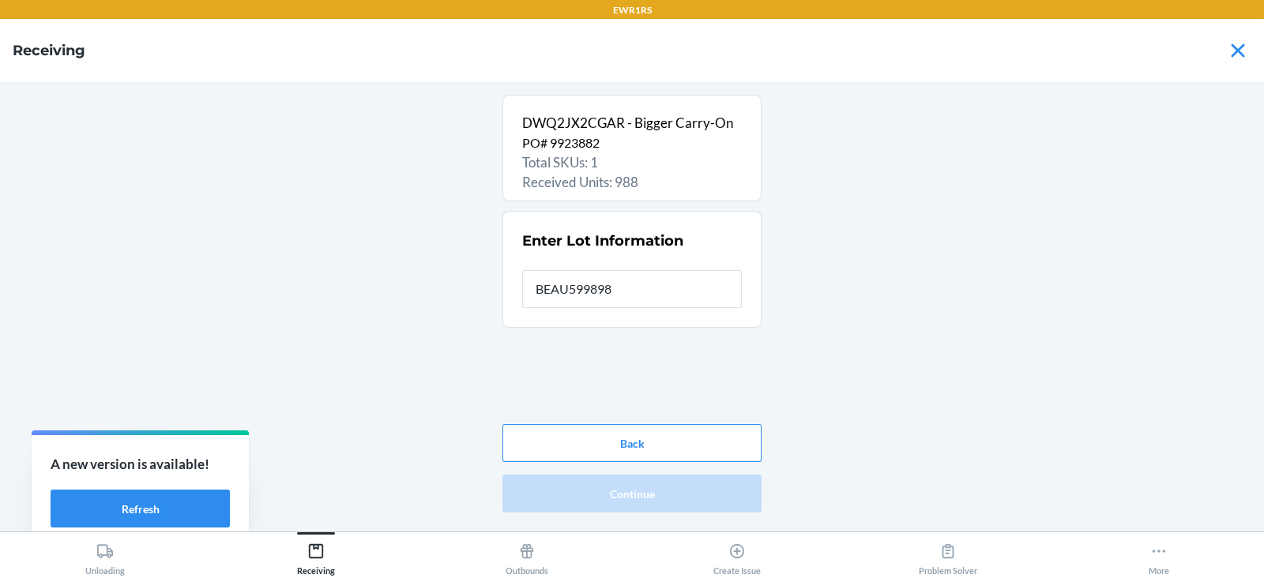
type input "BEAU5998985"
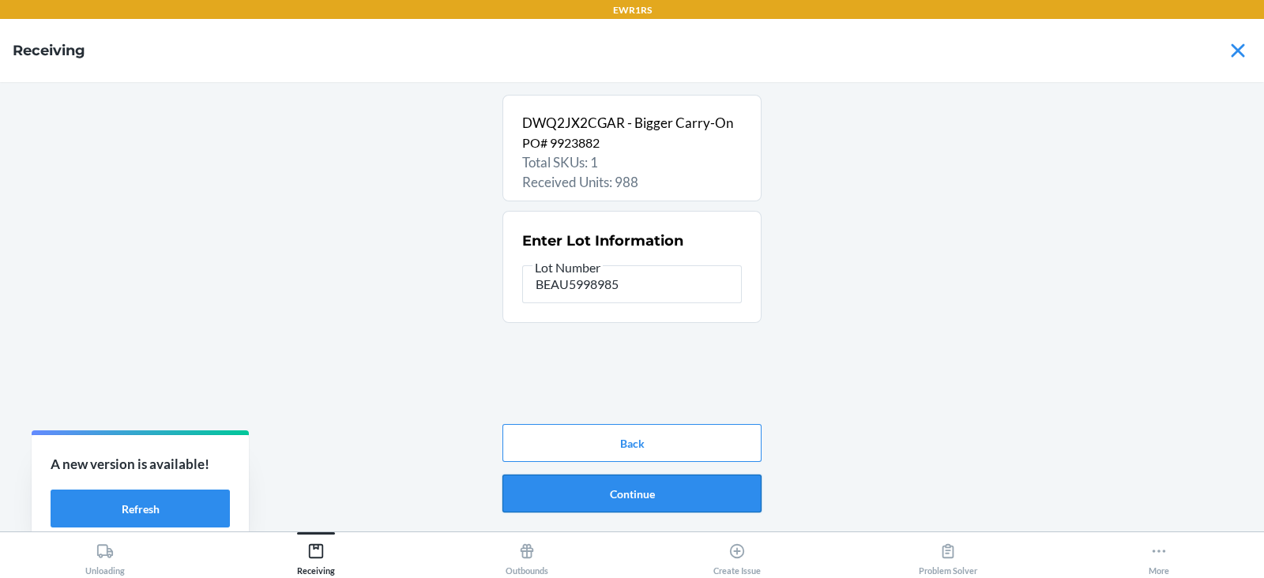
click at [633, 493] on button "Continue" at bounding box center [632, 494] width 259 height 38
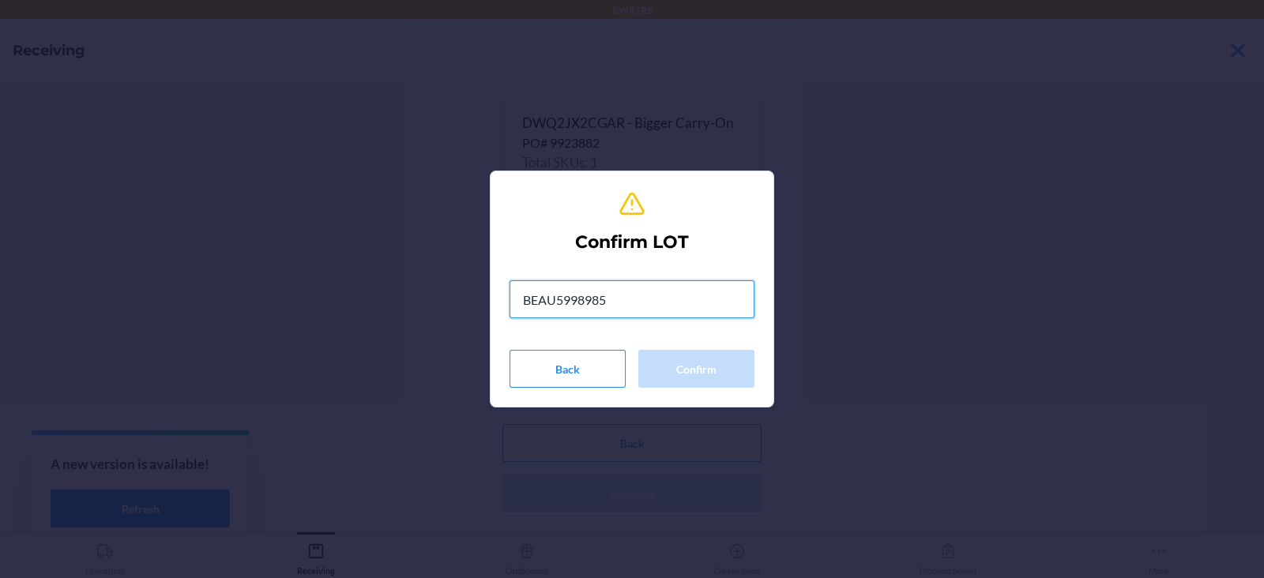
type input "BEAU5998985"
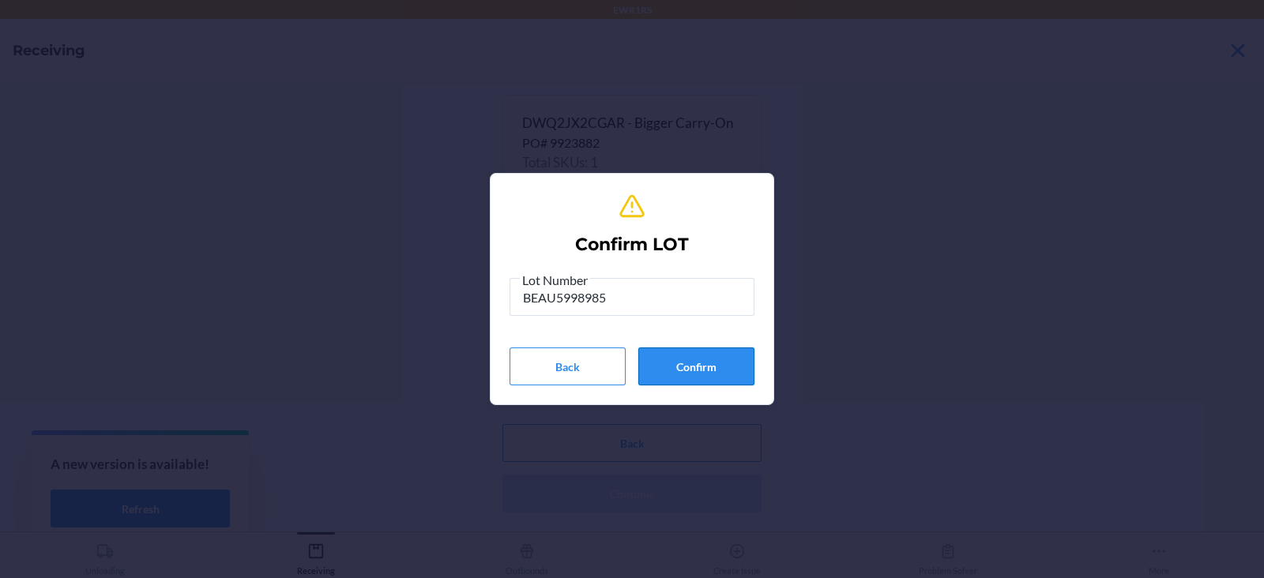
click at [691, 367] on button "Confirm" at bounding box center [696, 367] width 116 height 38
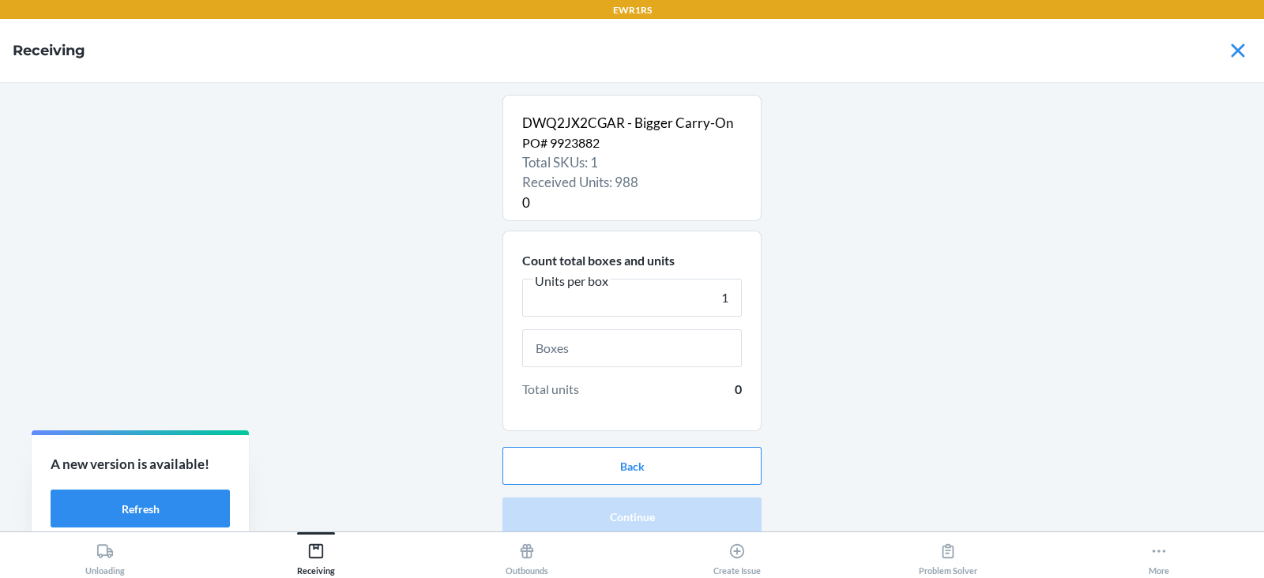
type input "1"
click at [590, 350] on input "text" at bounding box center [632, 349] width 220 height 38
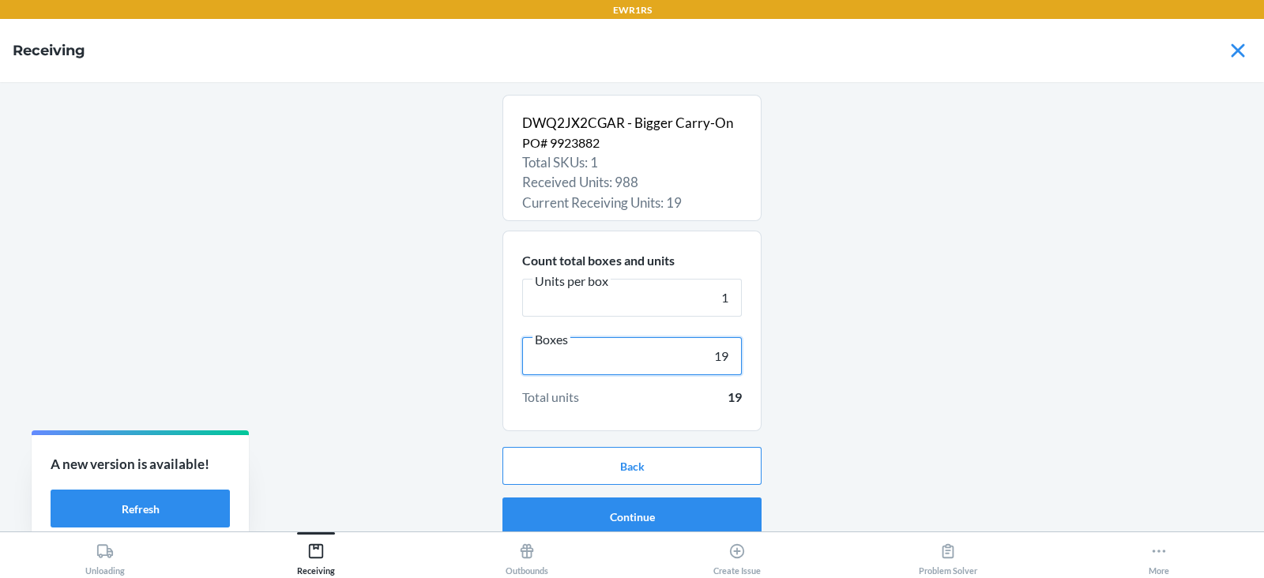
scroll to position [10, 0]
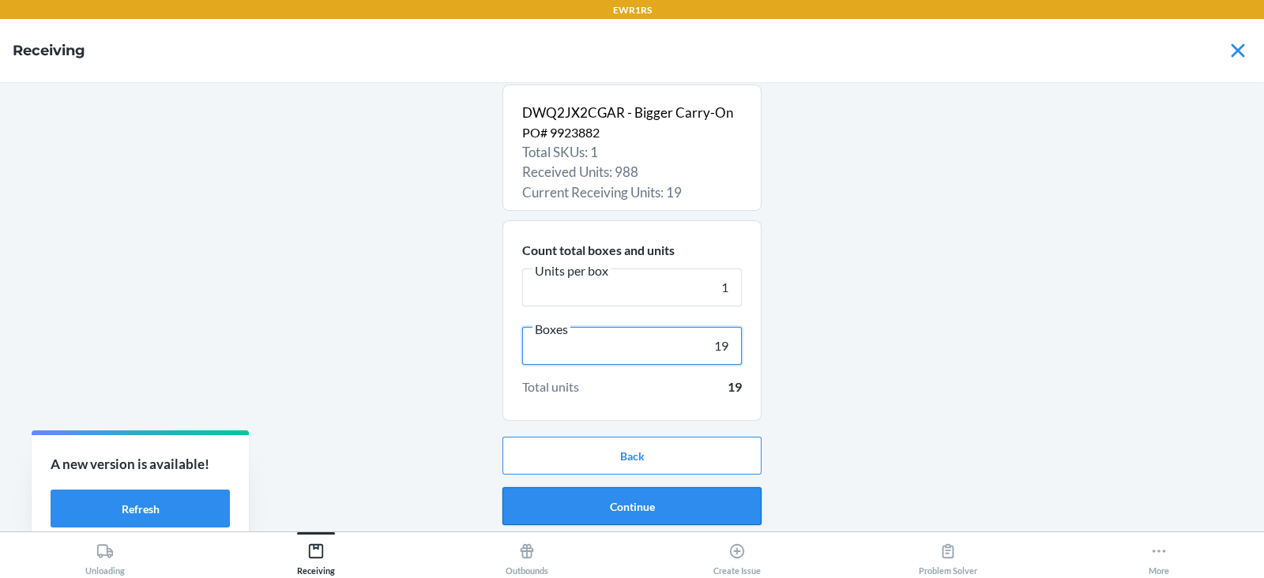
type input "19"
click at [634, 500] on button "Continue" at bounding box center [632, 507] width 259 height 38
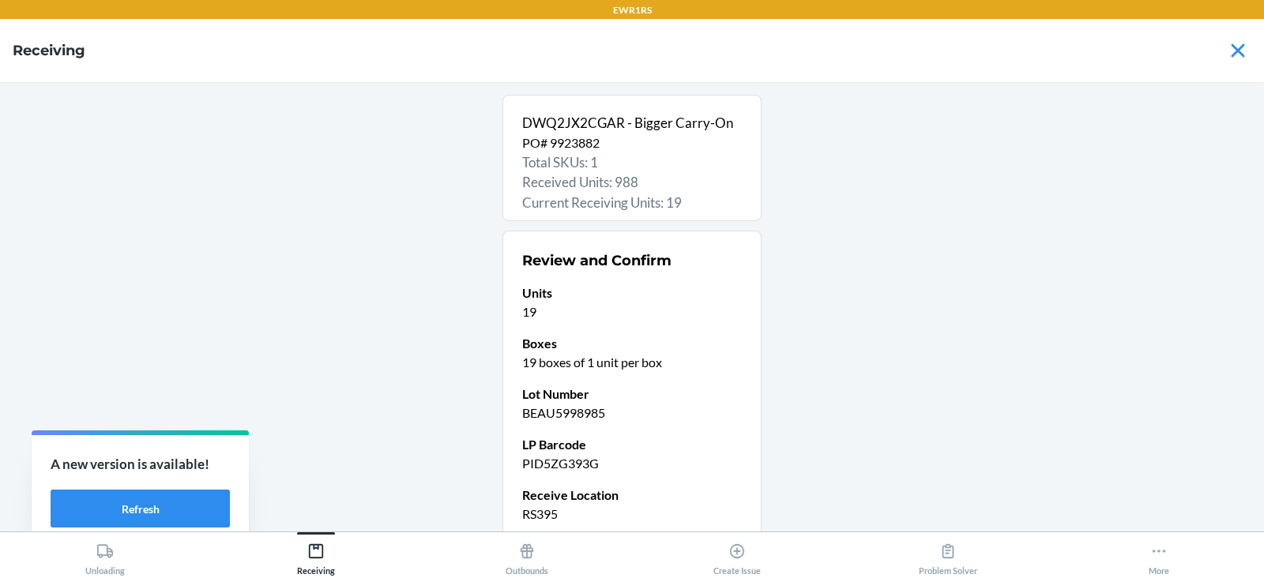
scroll to position [134, 0]
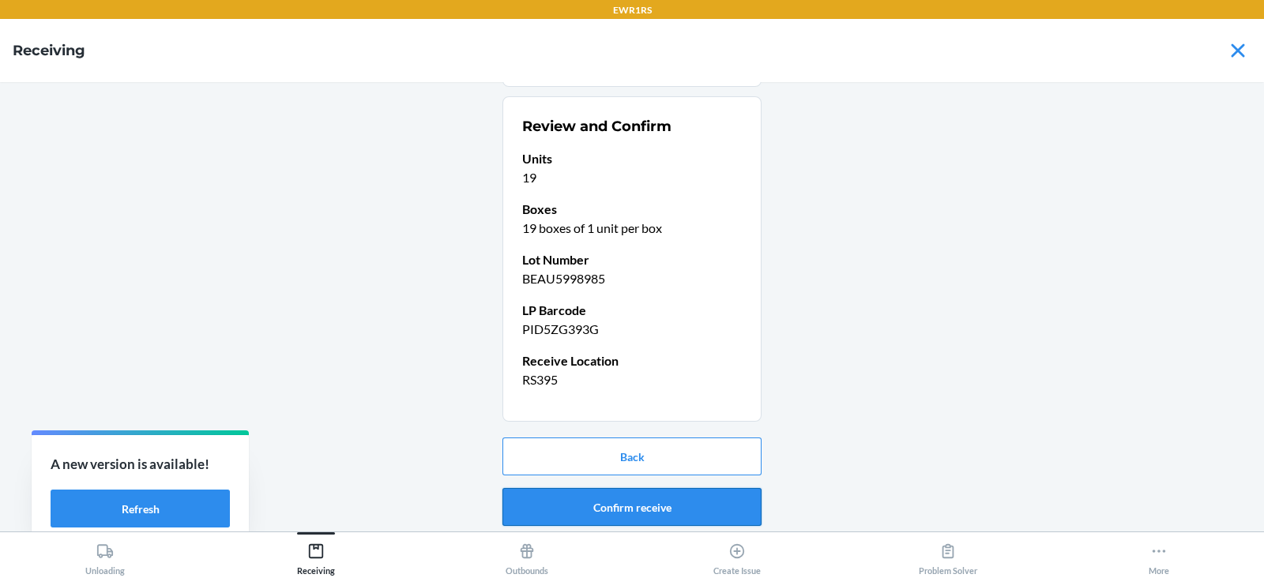
click at [630, 499] on button "Confirm receive" at bounding box center [632, 507] width 259 height 38
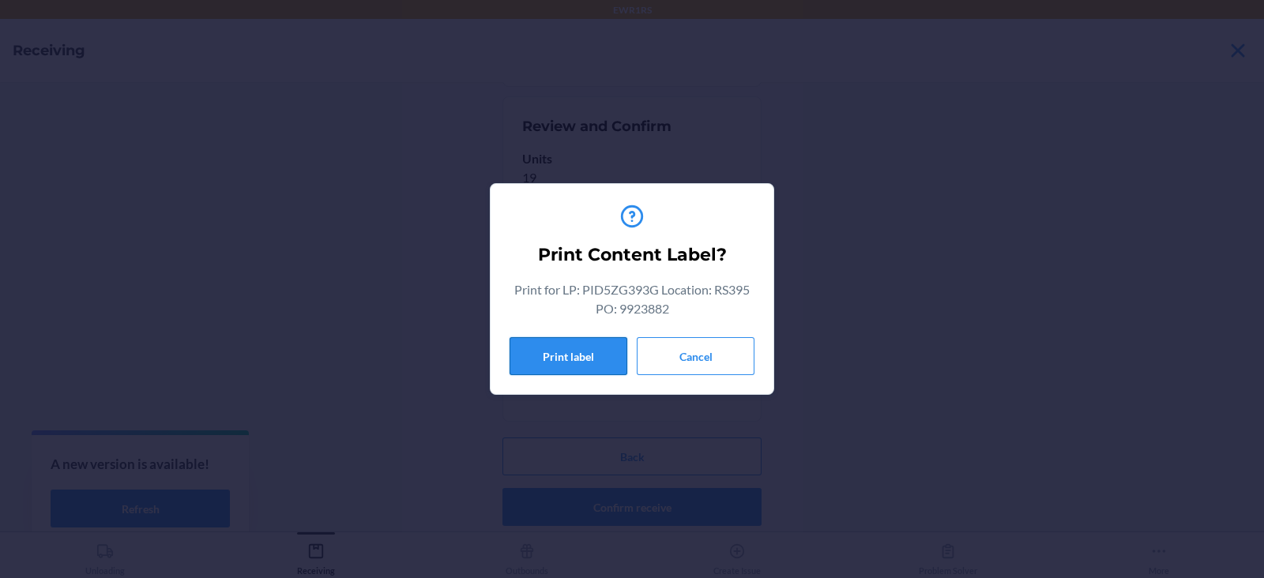
click at [586, 363] on button "Print label" at bounding box center [569, 356] width 118 height 38
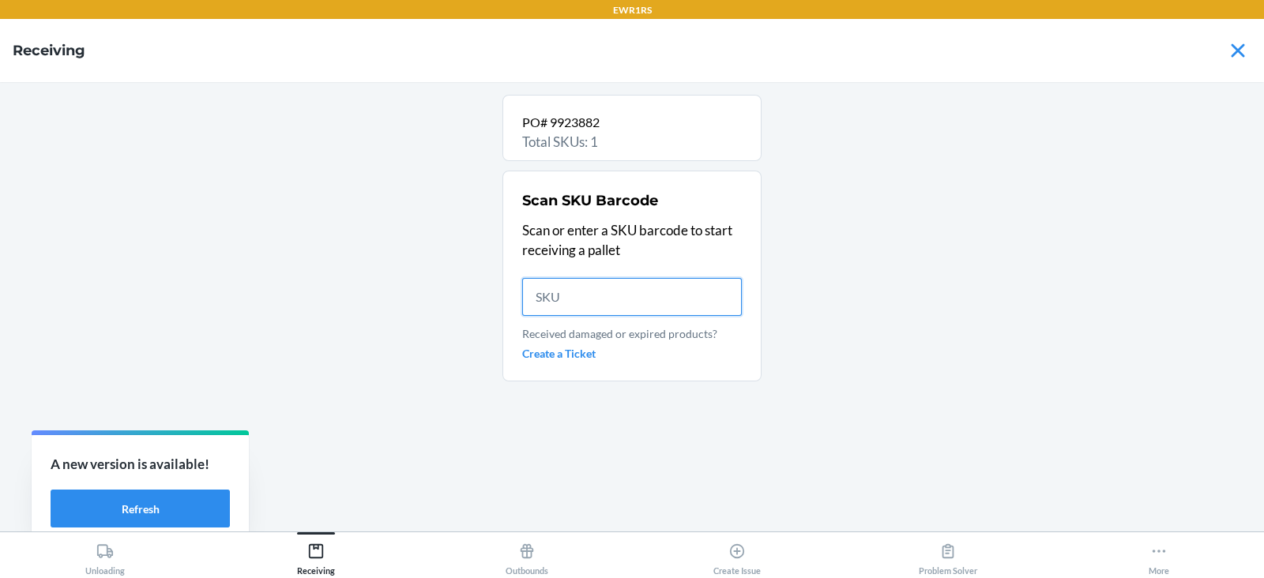
scroll to position [0, 0]
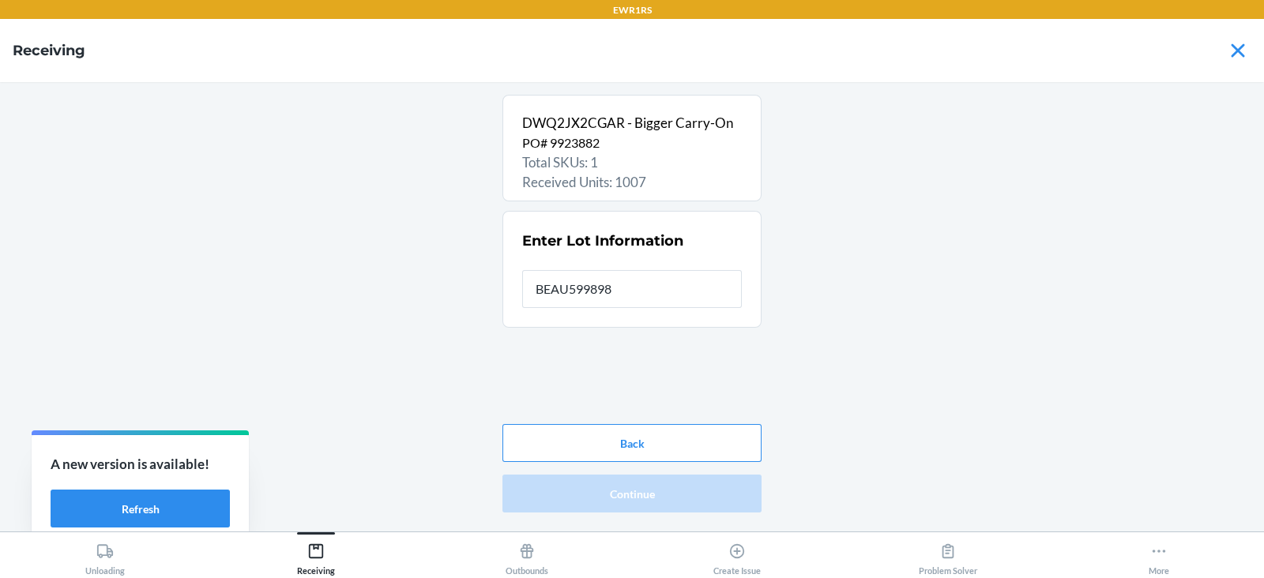
type input "BEAU5998985"
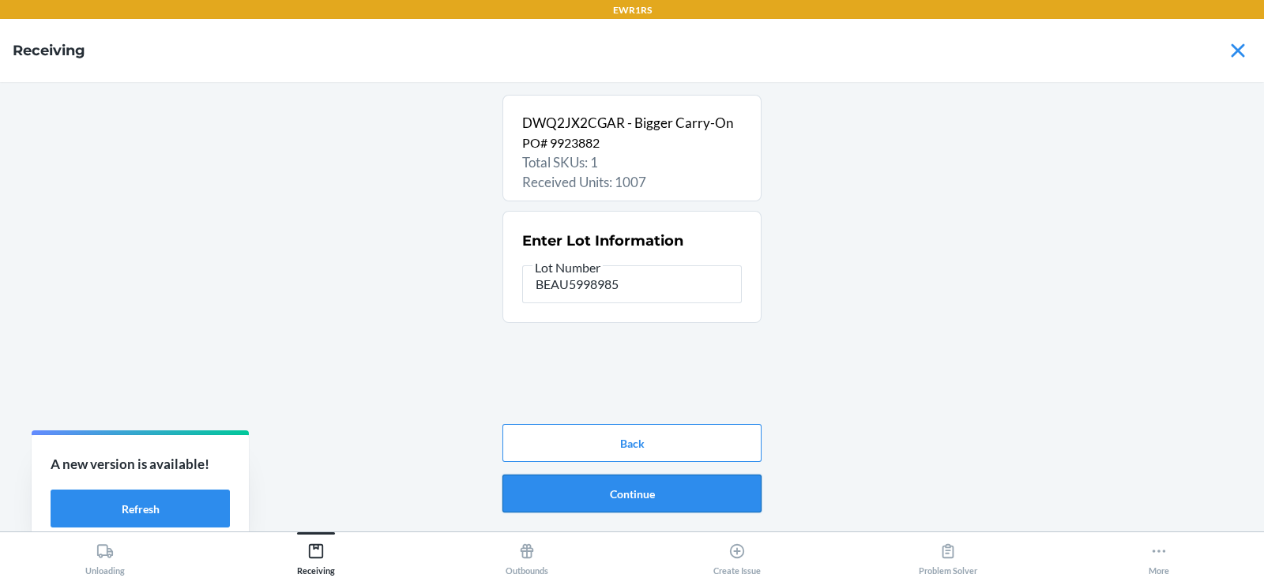
click at [620, 488] on button "Continue" at bounding box center [632, 494] width 259 height 38
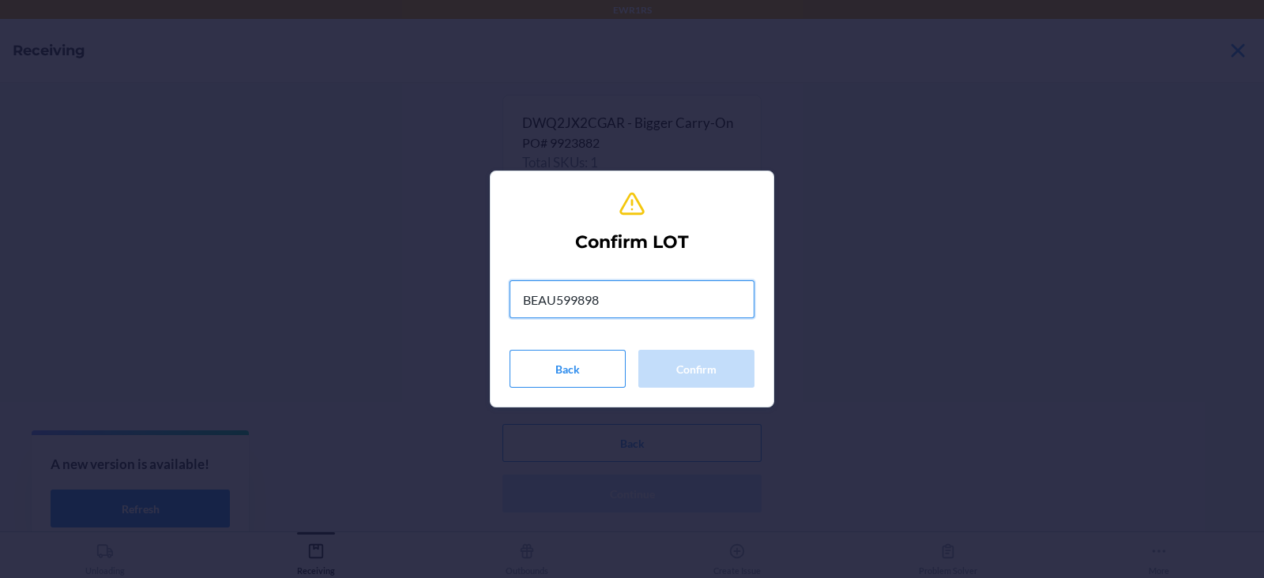
type input "BEAU5998985"
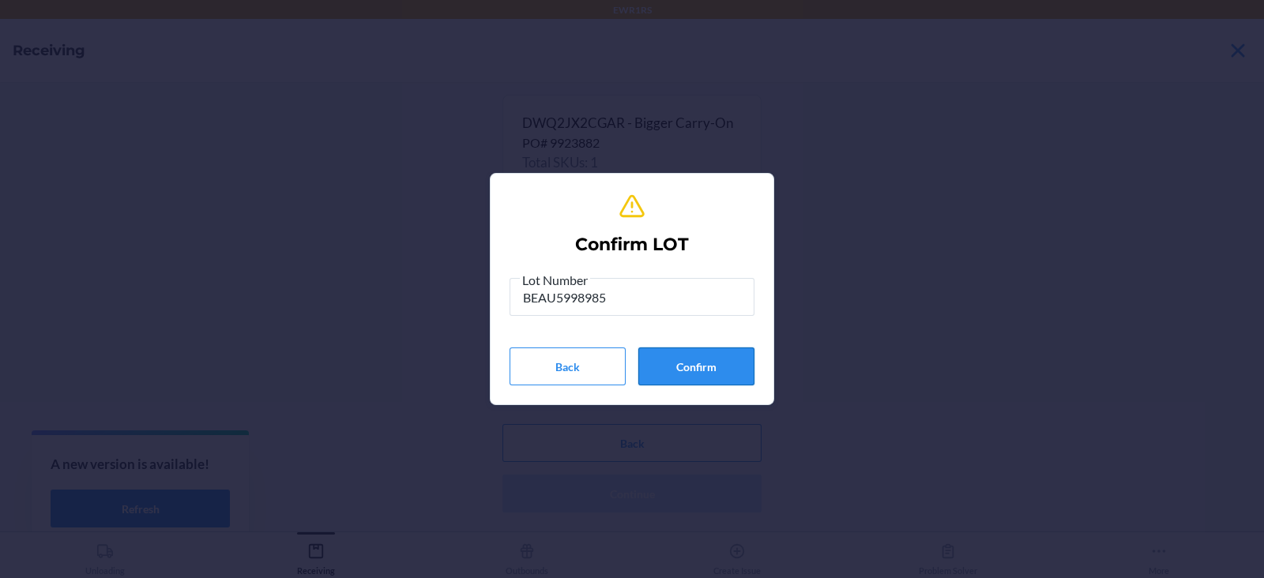
click at [719, 371] on button "Confirm" at bounding box center [696, 367] width 116 height 38
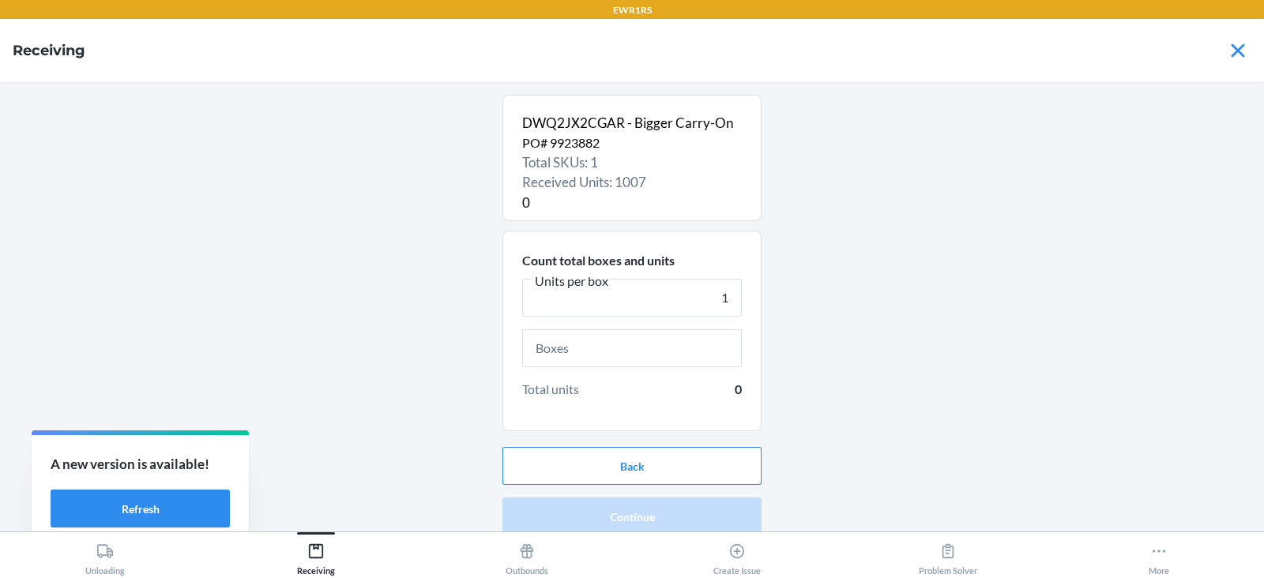
type input "1"
click at [619, 354] on input "text" at bounding box center [632, 349] width 220 height 38
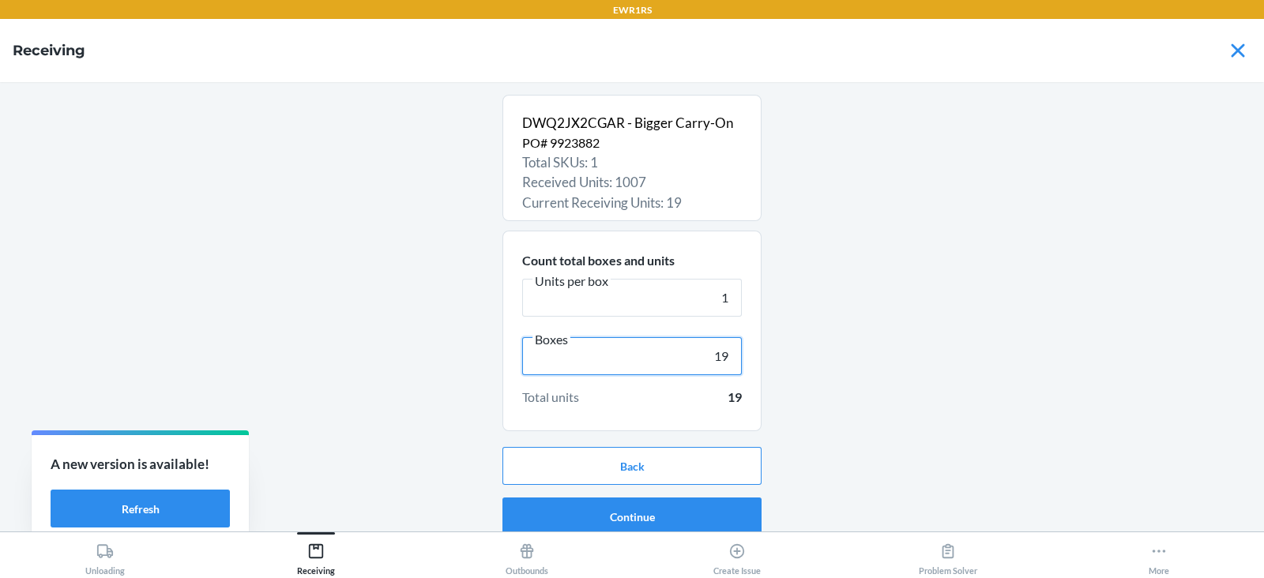
scroll to position [10, 0]
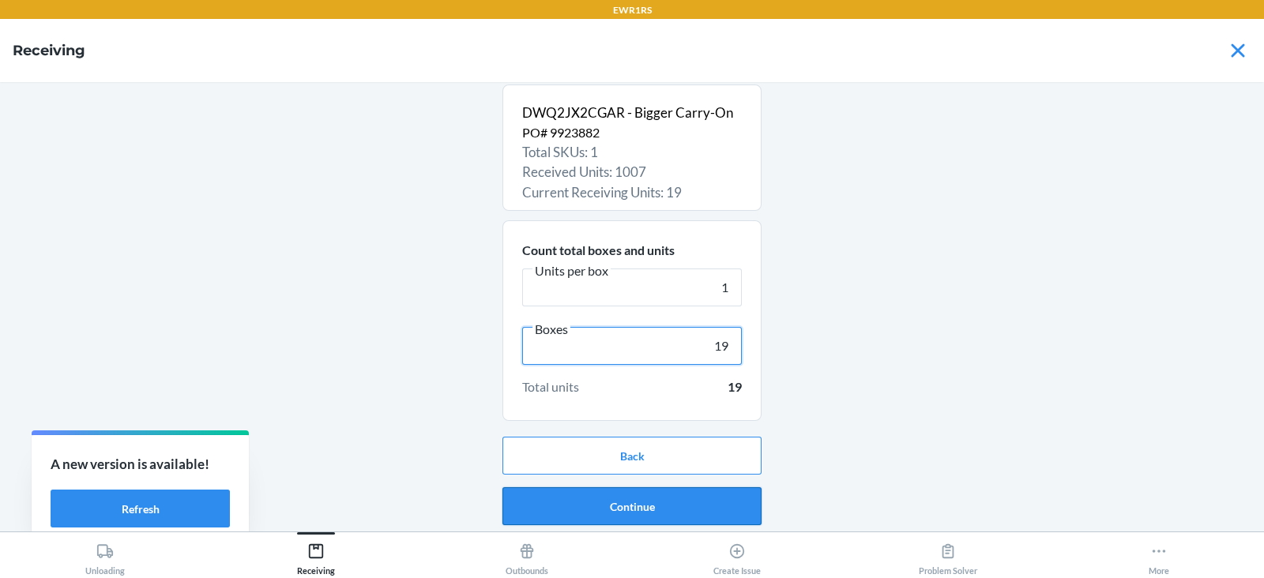
type input "19"
click at [620, 507] on button "Continue" at bounding box center [632, 507] width 259 height 38
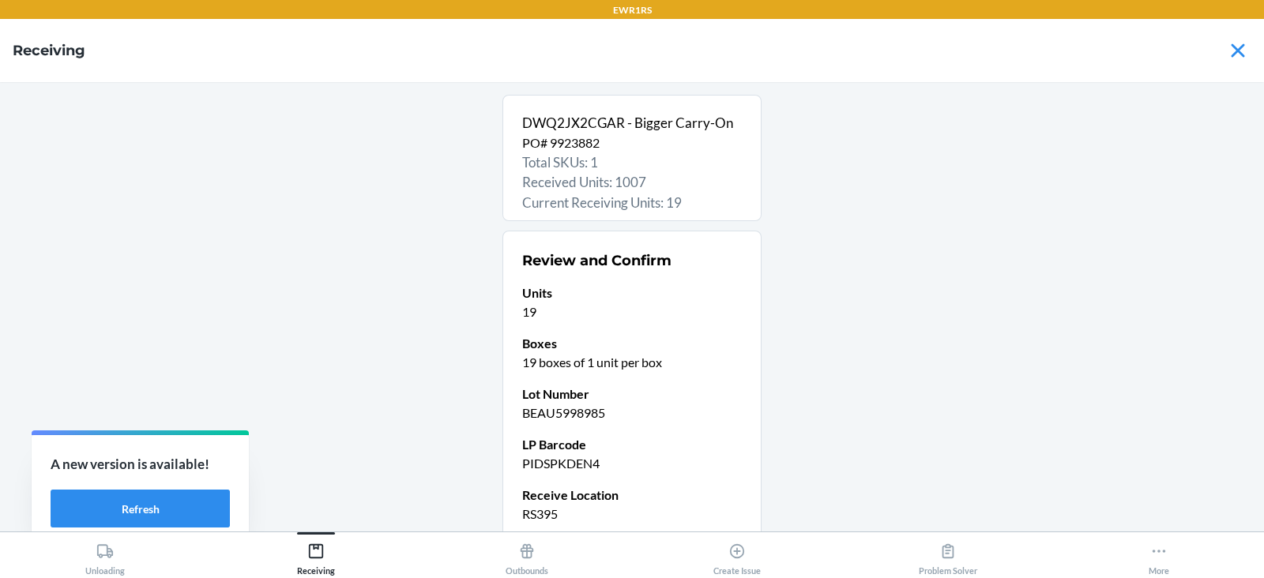
scroll to position [134, 0]
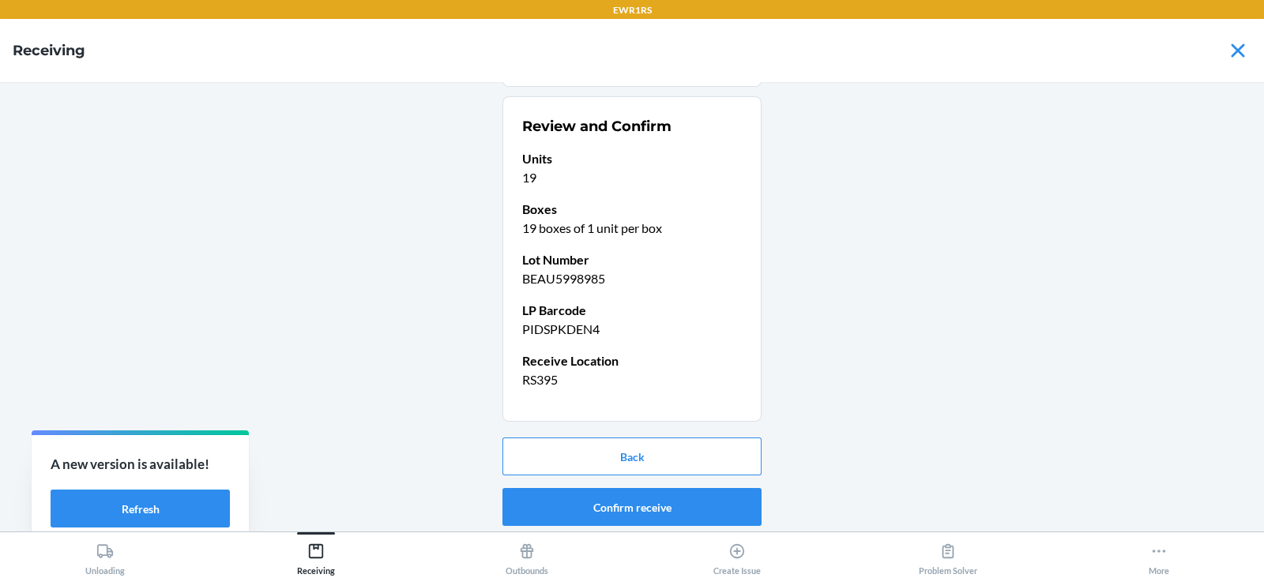
click at [622, 506] on button "Confirm receive" at bounding box center [632, 507] width 259 height 38
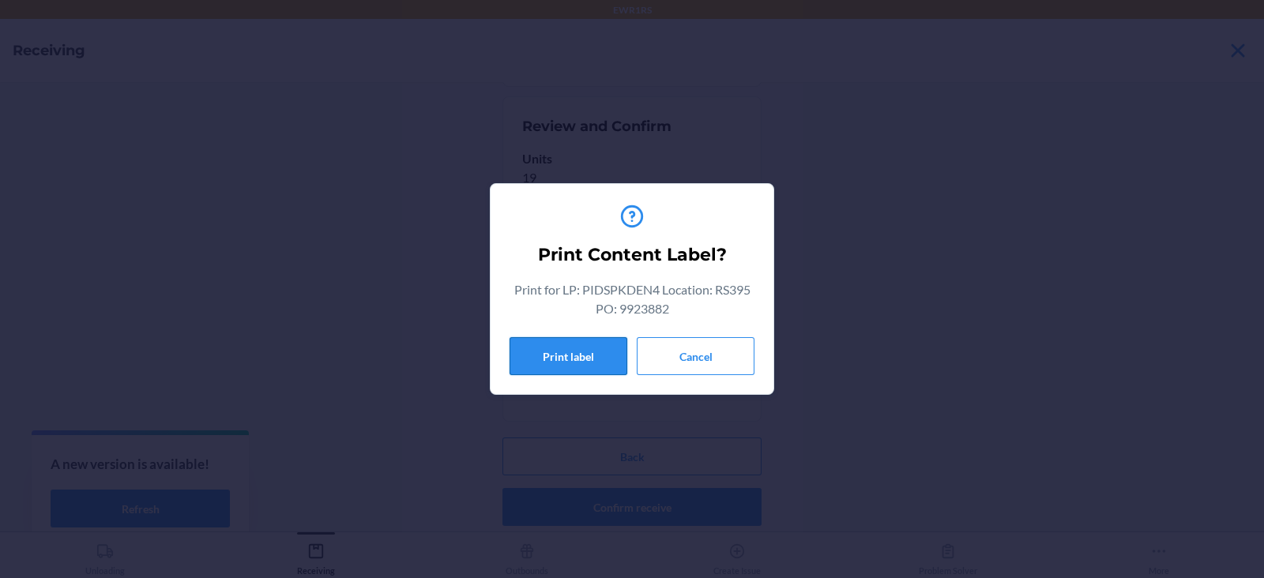
click at [588, 359] on button "Print label" at bounding box center [569, 356] width 118 height 38
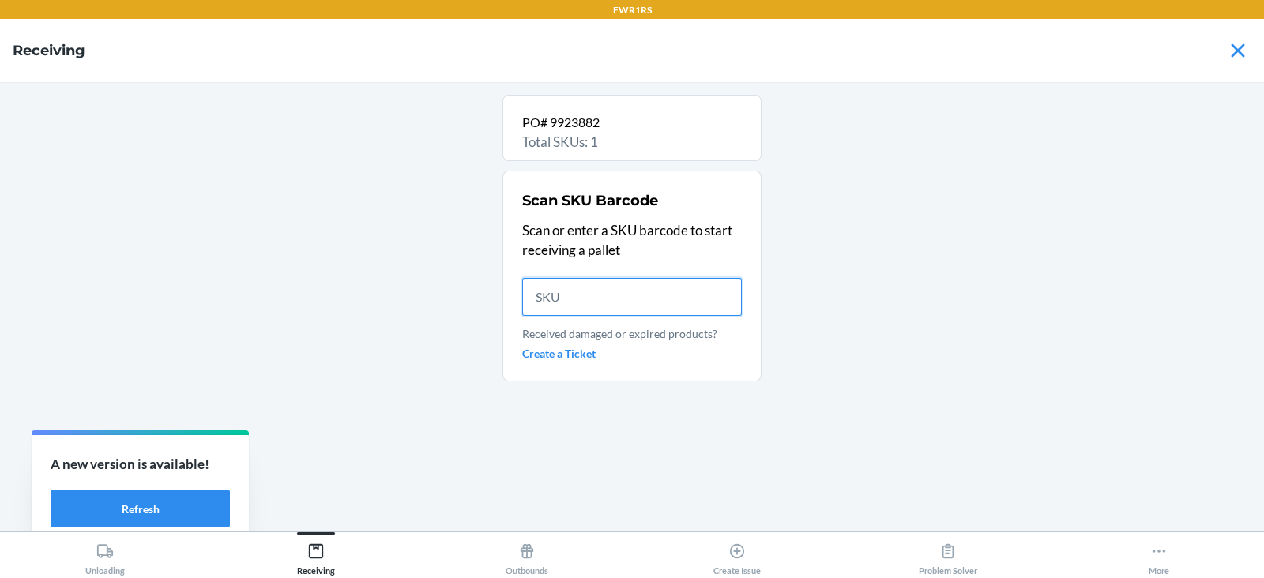
scroll to position [0, 0]
type input "D"
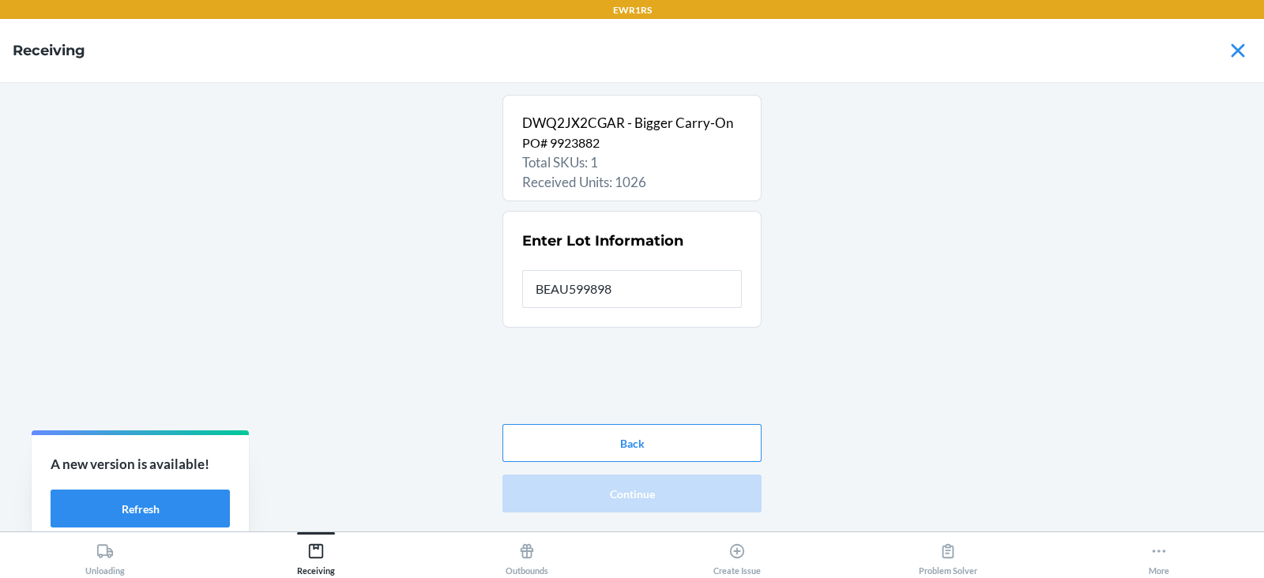
type input "BEAU5998985"
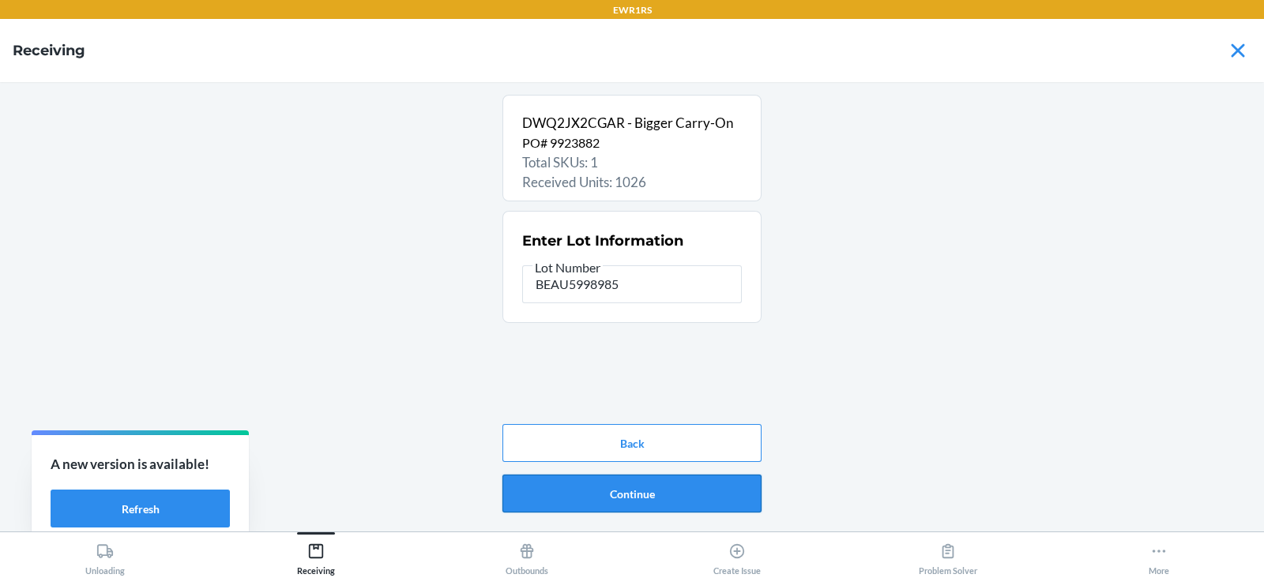
click at [616, 492] on button "Continue" at bounding box center [632, 494] width 259 height 38
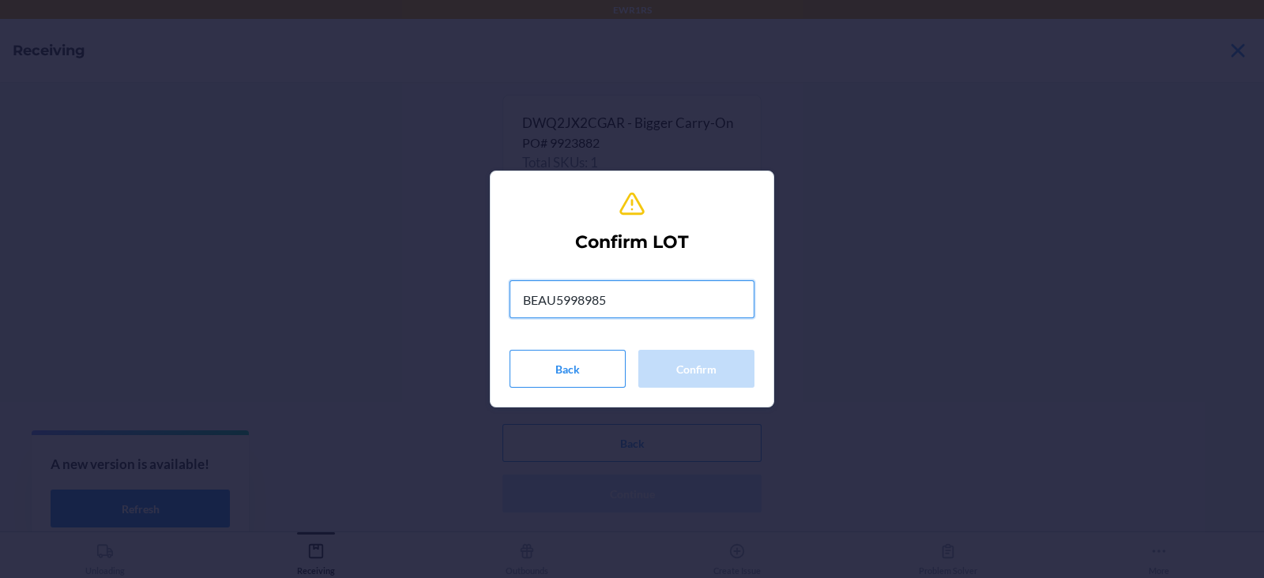
type input "BEAU5998985"
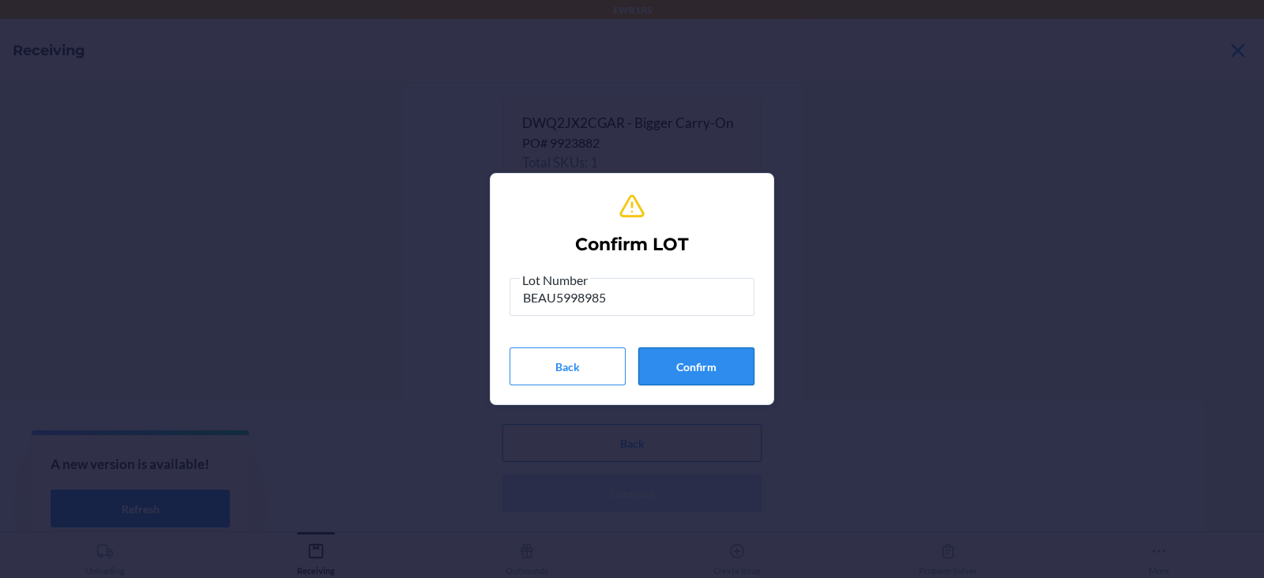
click at [681, 371] on button "Confirm" at bounding box center [696, 367] width 116 height 38
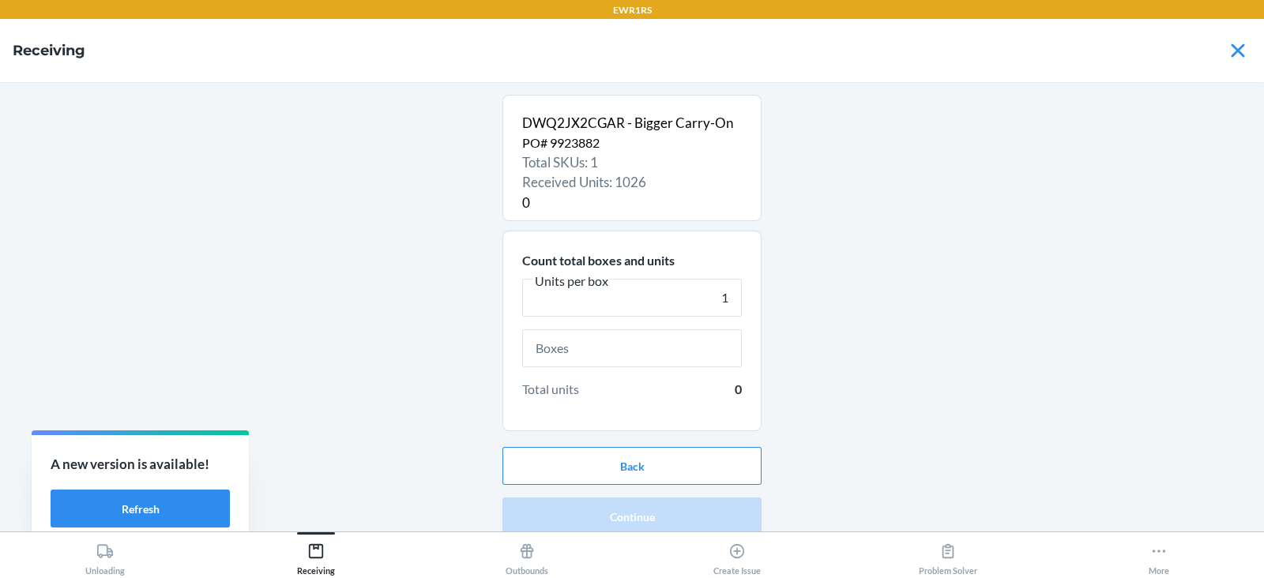
type input "1"
click at [538, 348] on input "text" at bounding box center [632, 349] width 220 height 38
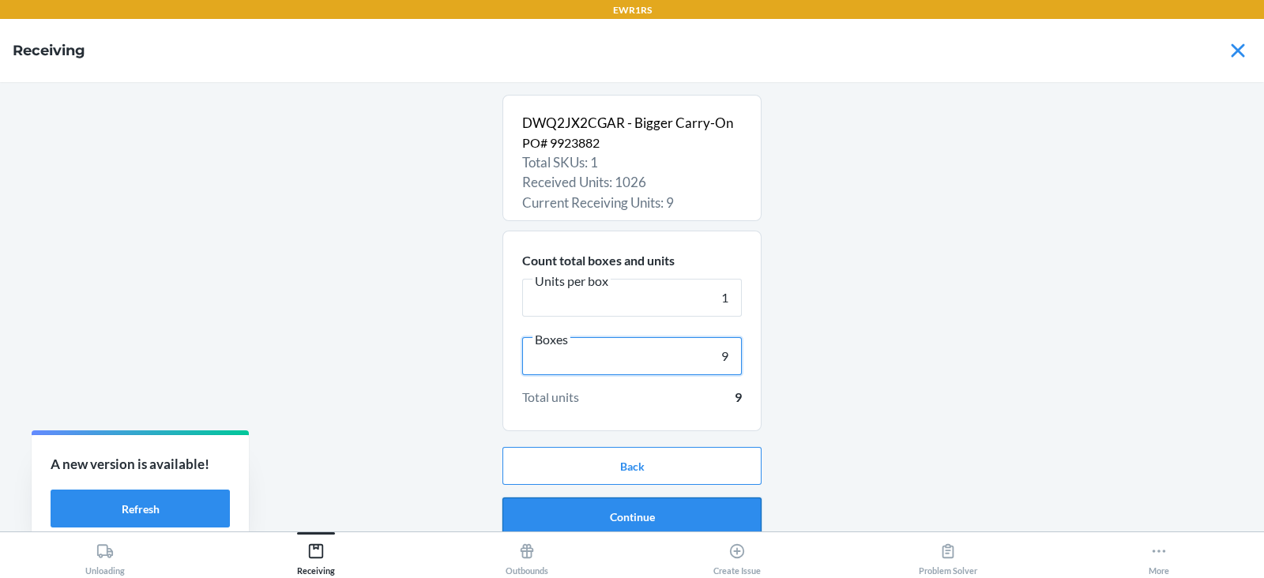
type input "9"
click at [597, 506] on button "Continue" at bounding box center [632, 517] width 259 height 38
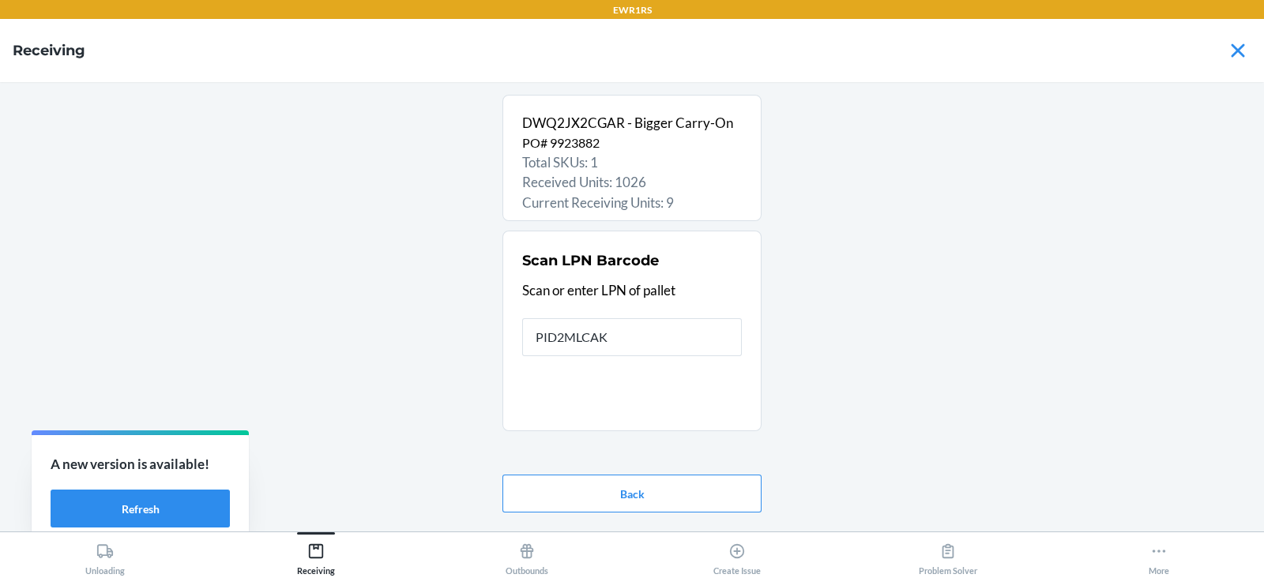
type input "PID2MLCAKT"
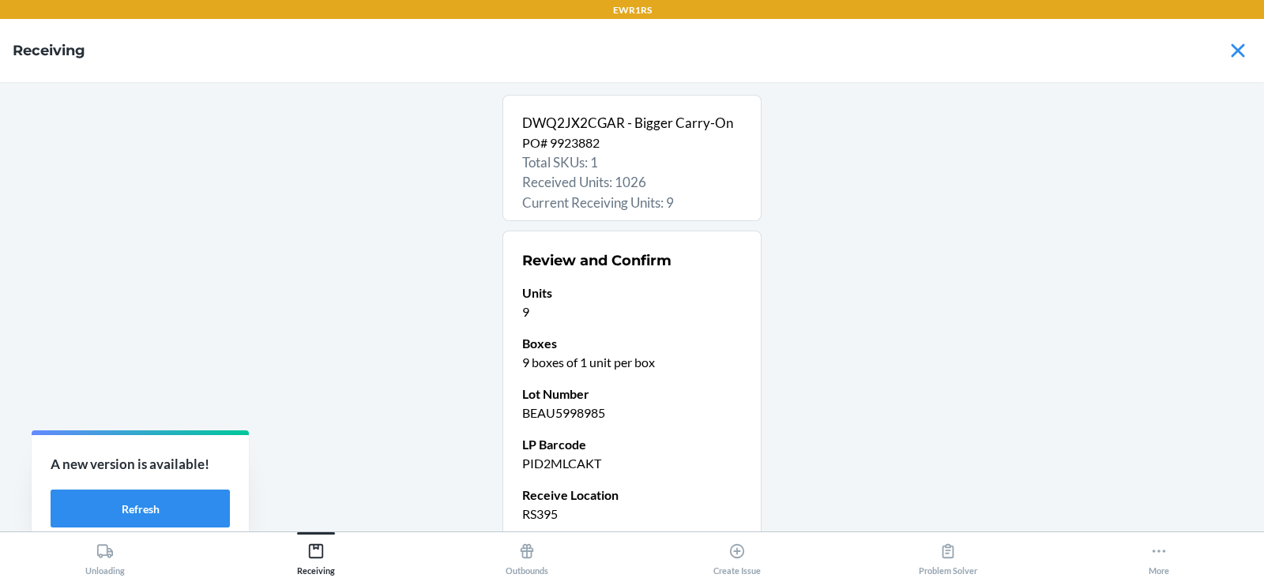
scroll to position [134, 0]
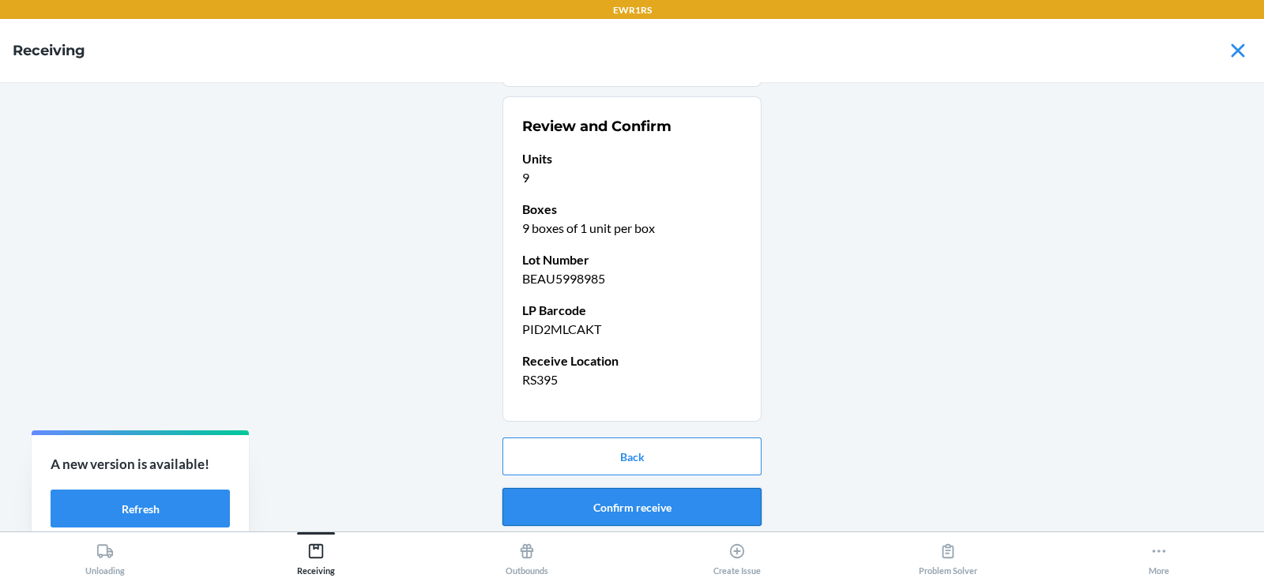
click at [630, 502] on button "Confirm receive" at bounding box center [632, 507] width 259 height 38
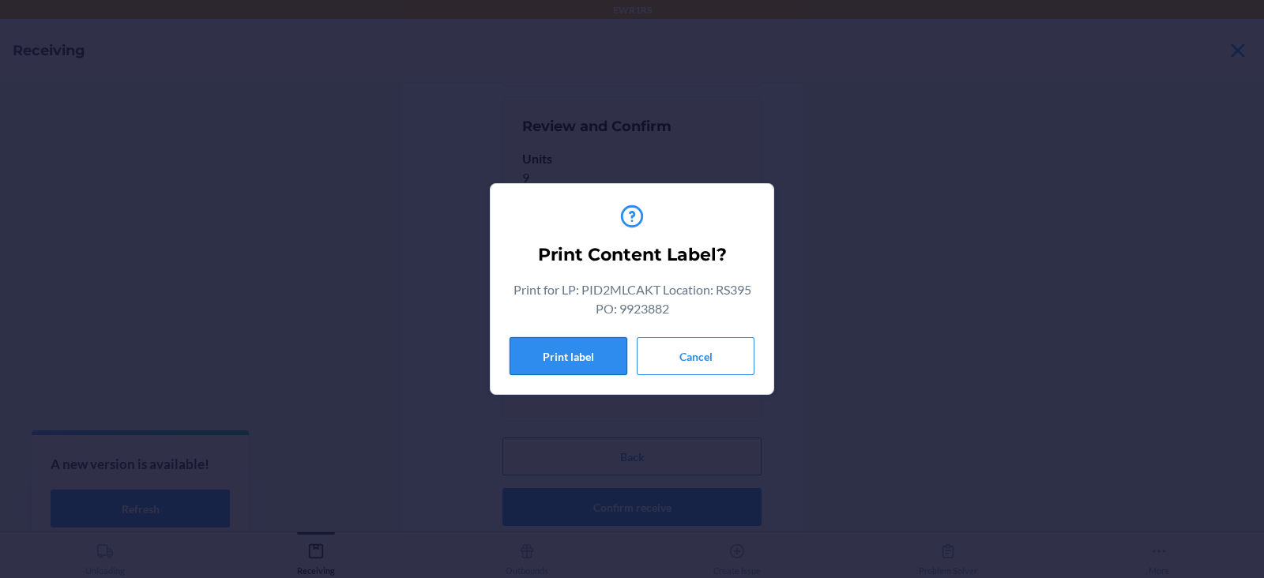
click at [563, 360] on button "Print label" at bounding box center [569, 356] width 118 height 38
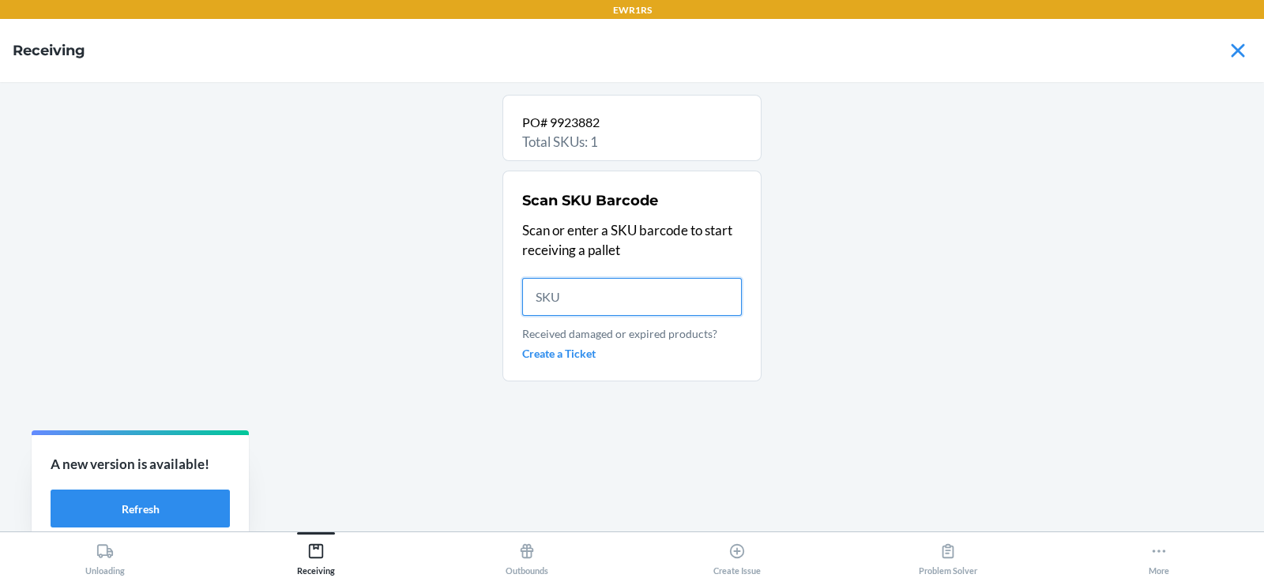
scroll to position [0, 0]
